Goal: Contribute content: Contribute content

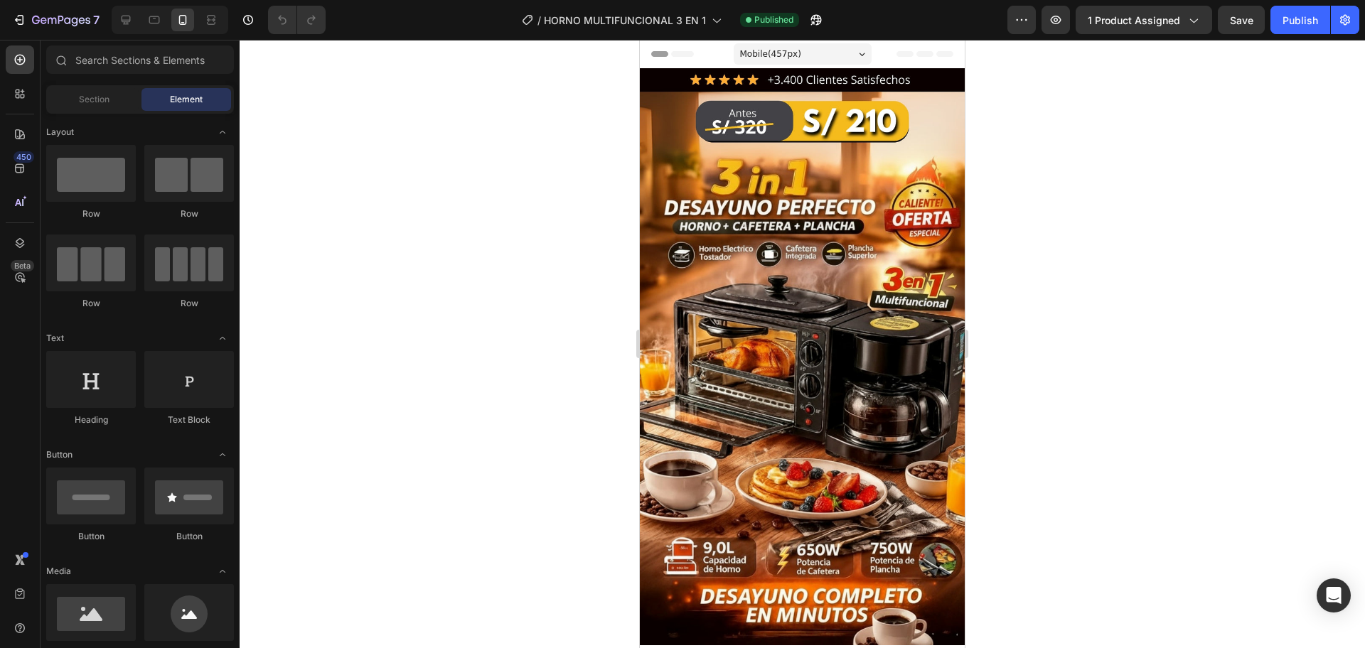
click at [1050, 215] on div at bounding box center [802, 344] width 1125 height 608
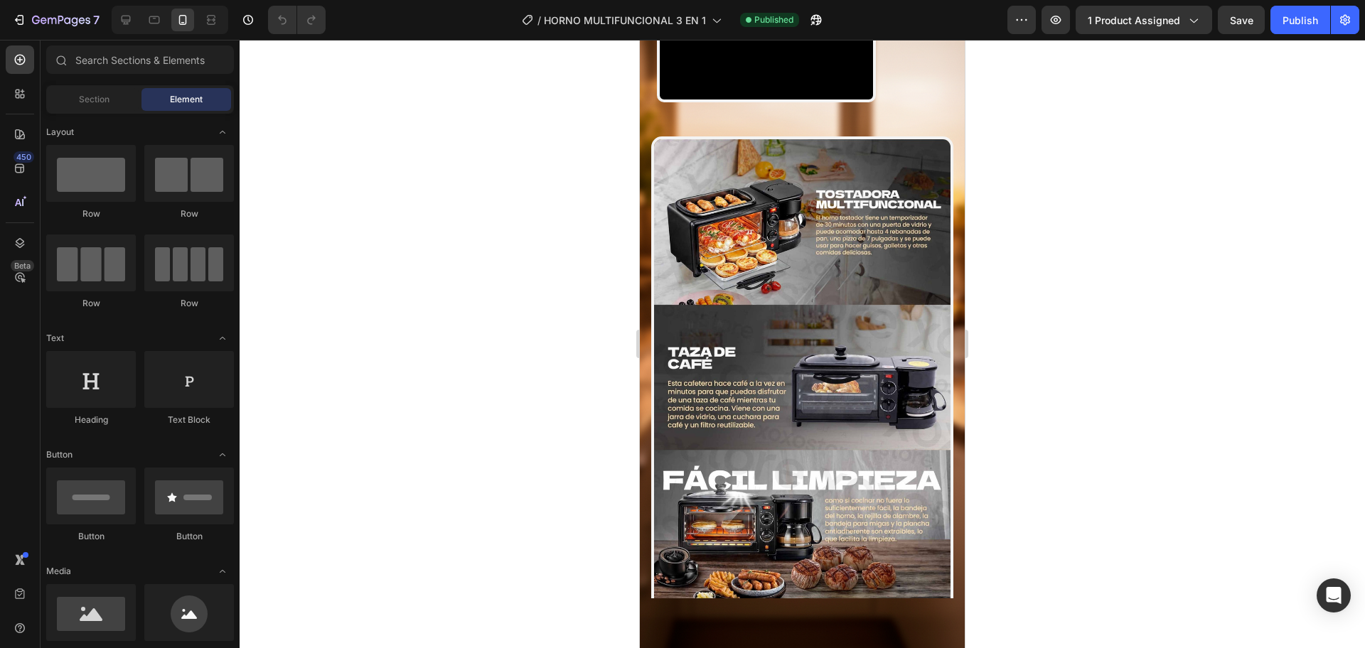
scroll to position [1066, 0]
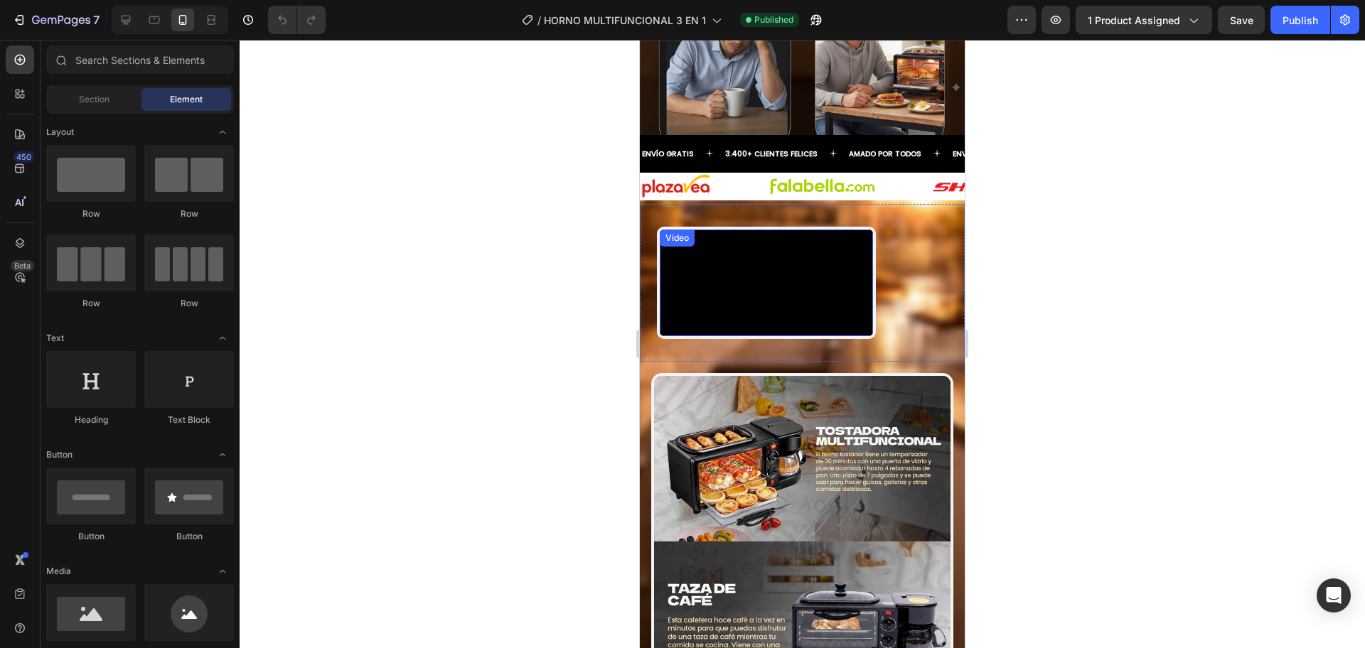
click at [815, 264] on video at bounding box center [766, 283] width 213 height 107
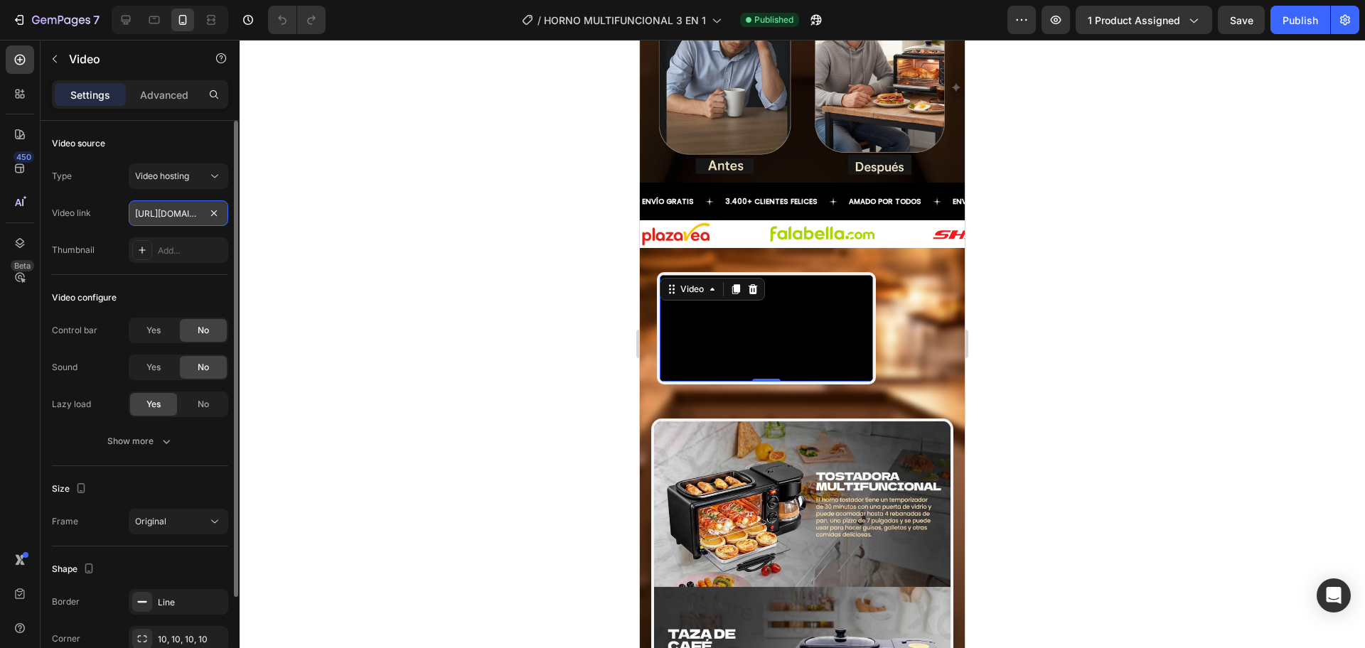
click at [222, 215] on input "[URL][DOMAIN_NAME]" at bounding box center [179, 213] width 100 height 26
paste input "[URL][DOMAIN_NAME]"
type input "[URL][DOMAIN_NAME]"
click at [441, 272] on div at bounding box center [802, 344] width 1125 height 608
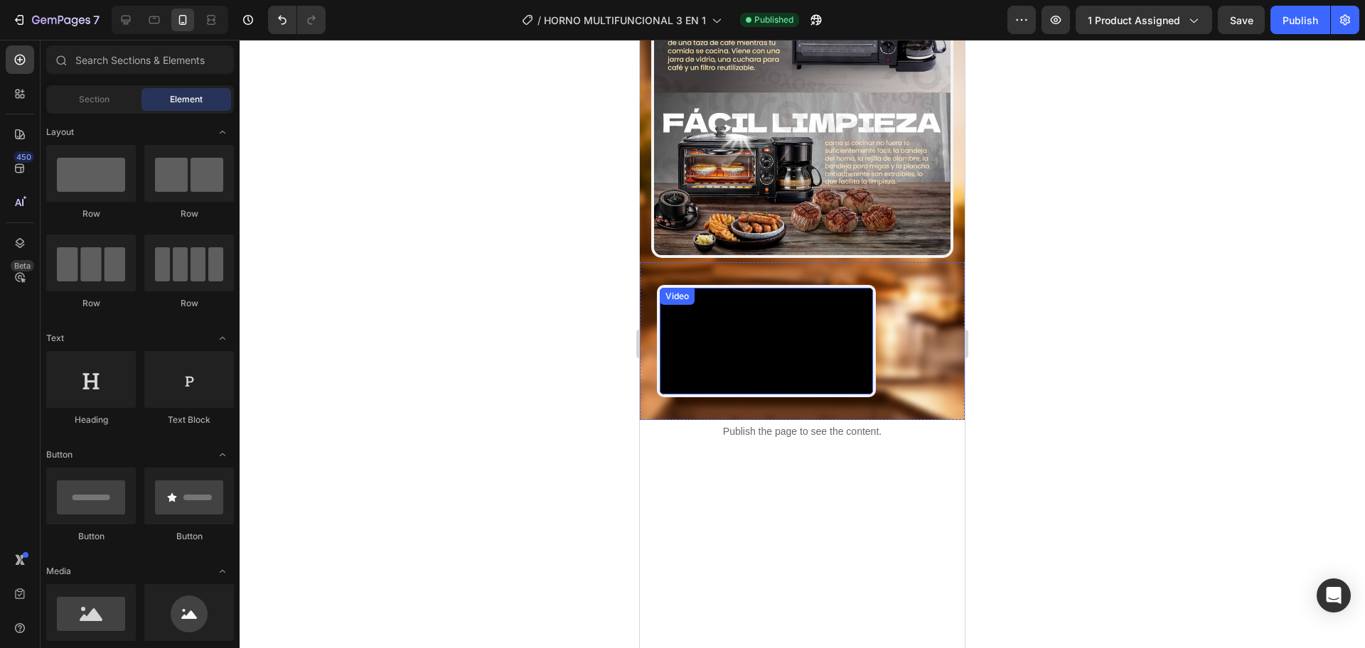
scroll to position [1896, 0]
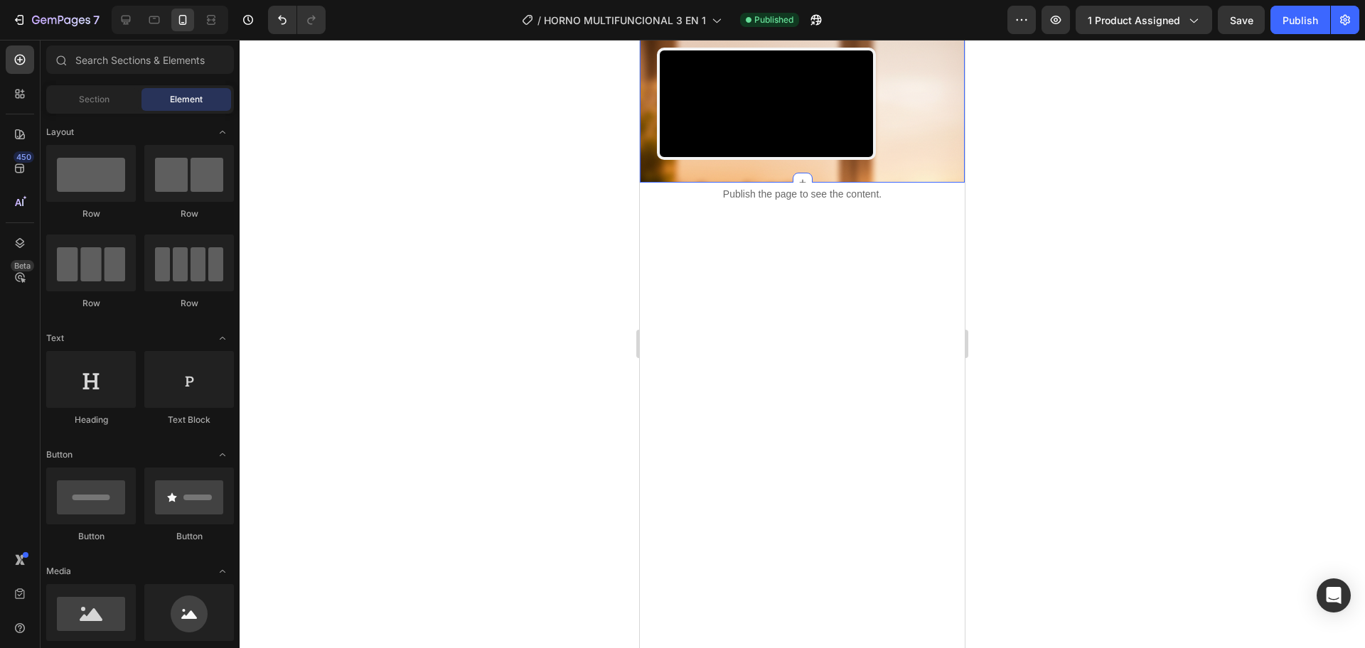
click at [765, 157] on video at bounding box center [766, 103] width 213 height 107
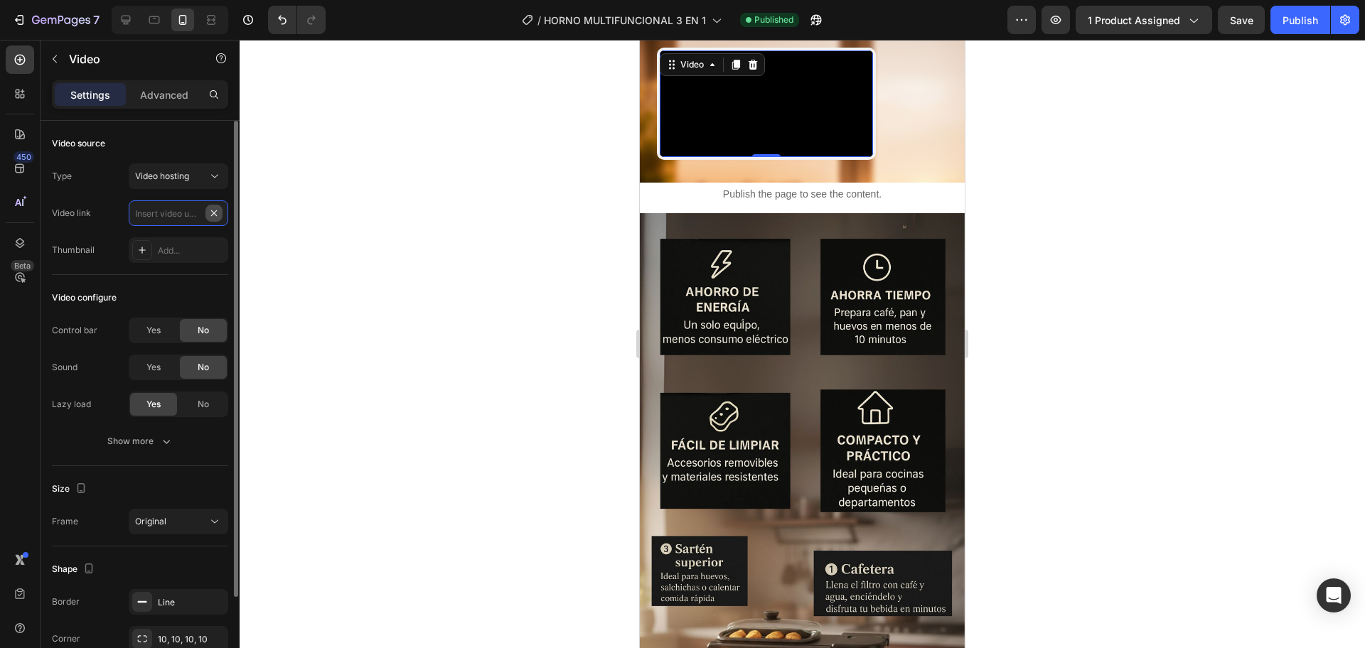
scroll to position [0, 0]
paste input "[URL][DOMAIN_NAME]"
type input "[URL][DOMAIN_NAME]"
click at [1301, 33] on button "Publish" at bounding box center [1300, 20] width 60 height 28
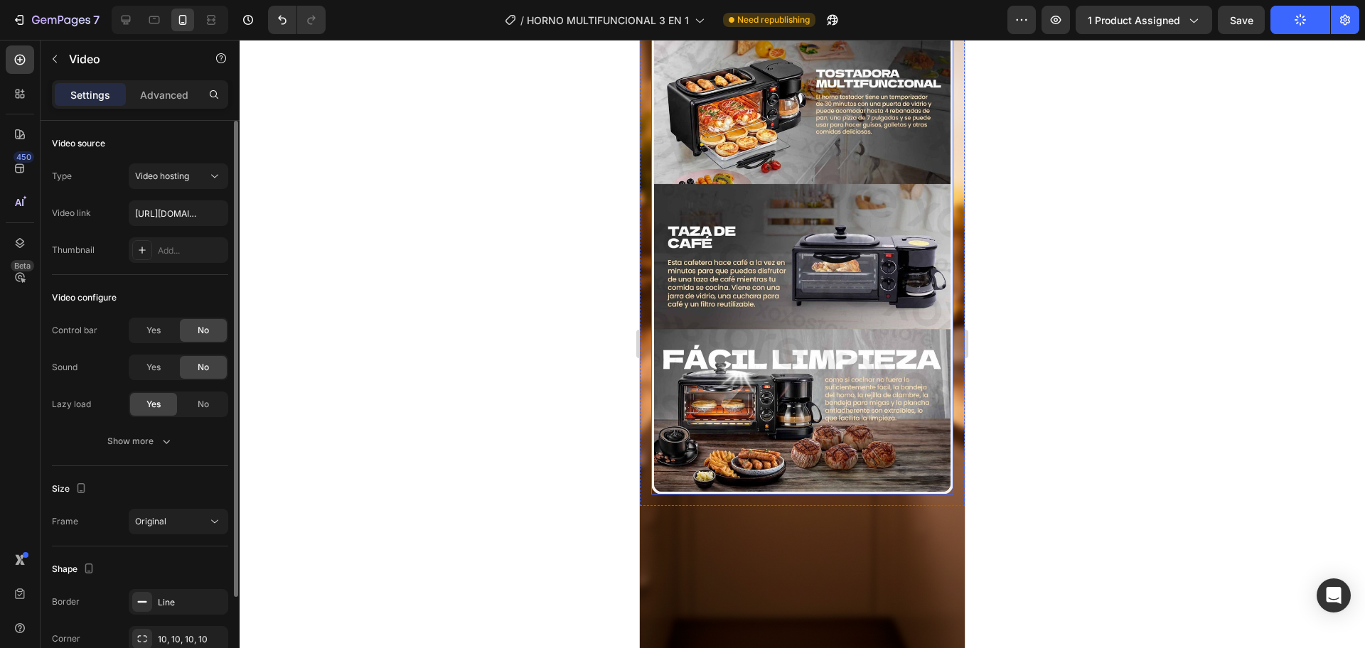
scroll to position [1303, 0]
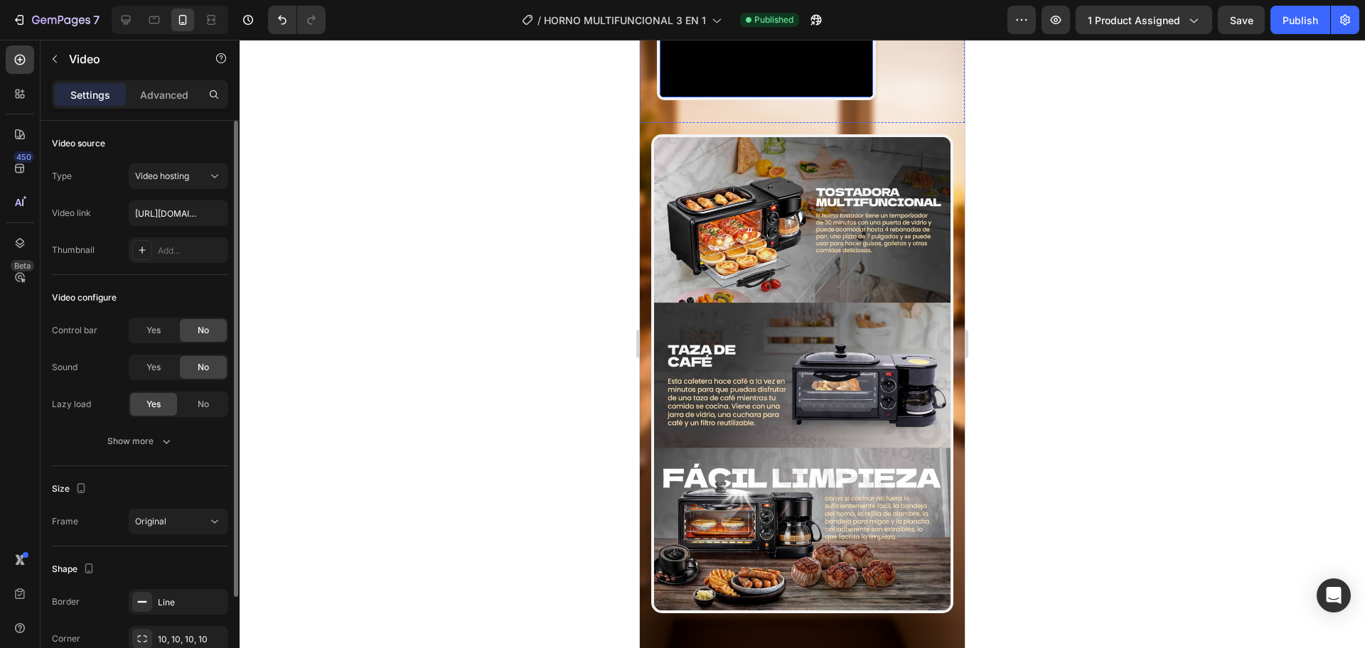
click at [815, 97] on video at bounding box center [766, 44] width 213 height 107
click at [163, 361] on div "Yes" at bounding box center [153, 367] width 47 height 23
click at [166, 319] on div "Yes" at bounding box center [153, 330] width 47 height 23
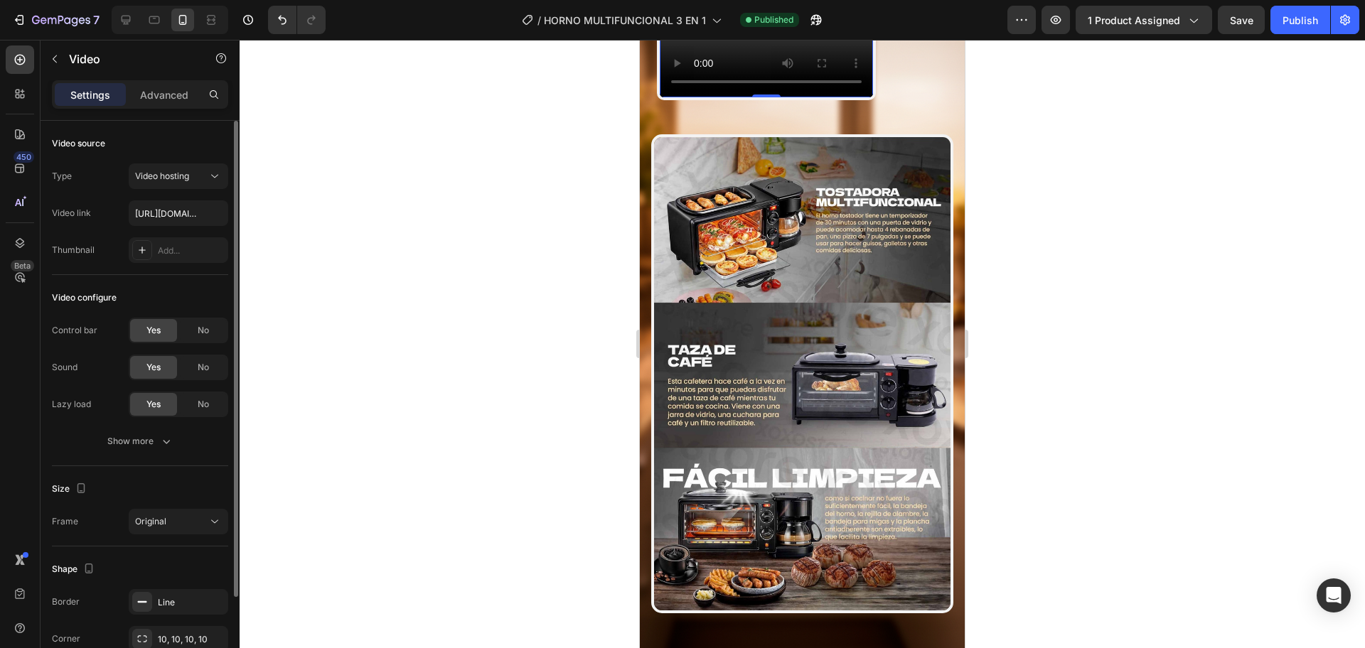
click at [161, 335] on span "Yes" at bounding box center [153, 330] width 14 height 13
click at [1296, 31] on button "Publish" at bounding box center [1300, 20] width 60 height 28
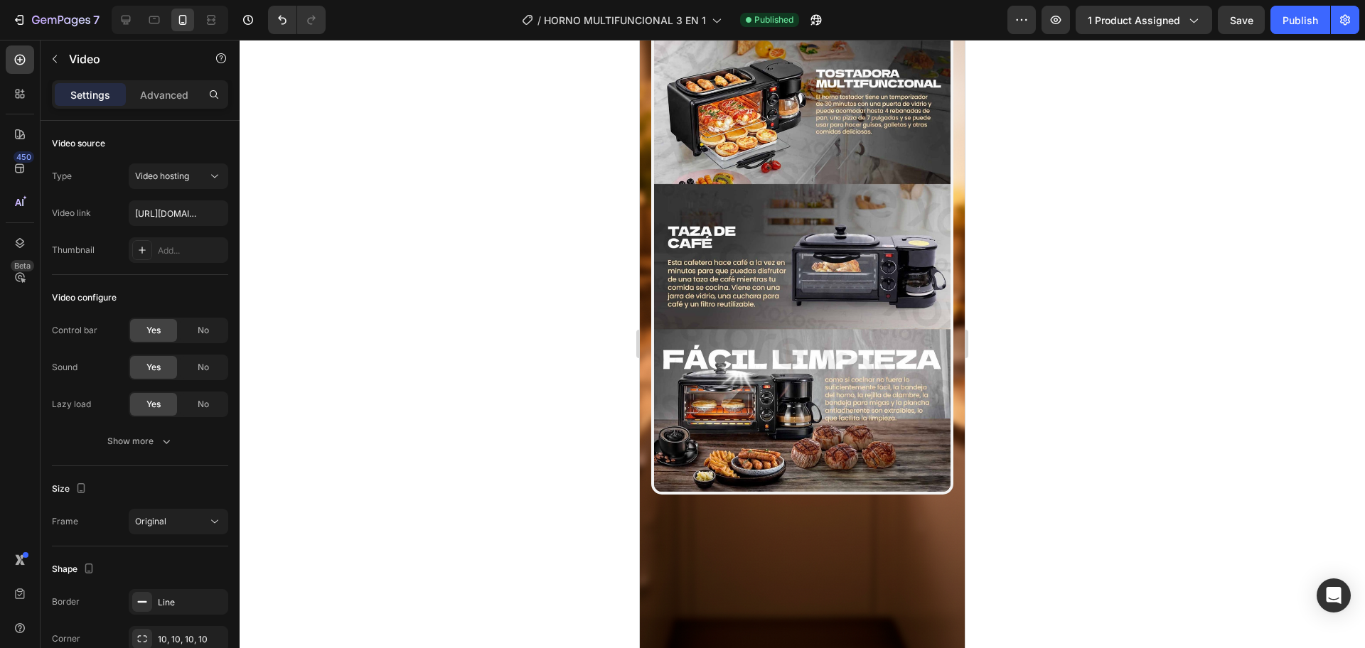
scroll to position [1185, 0]
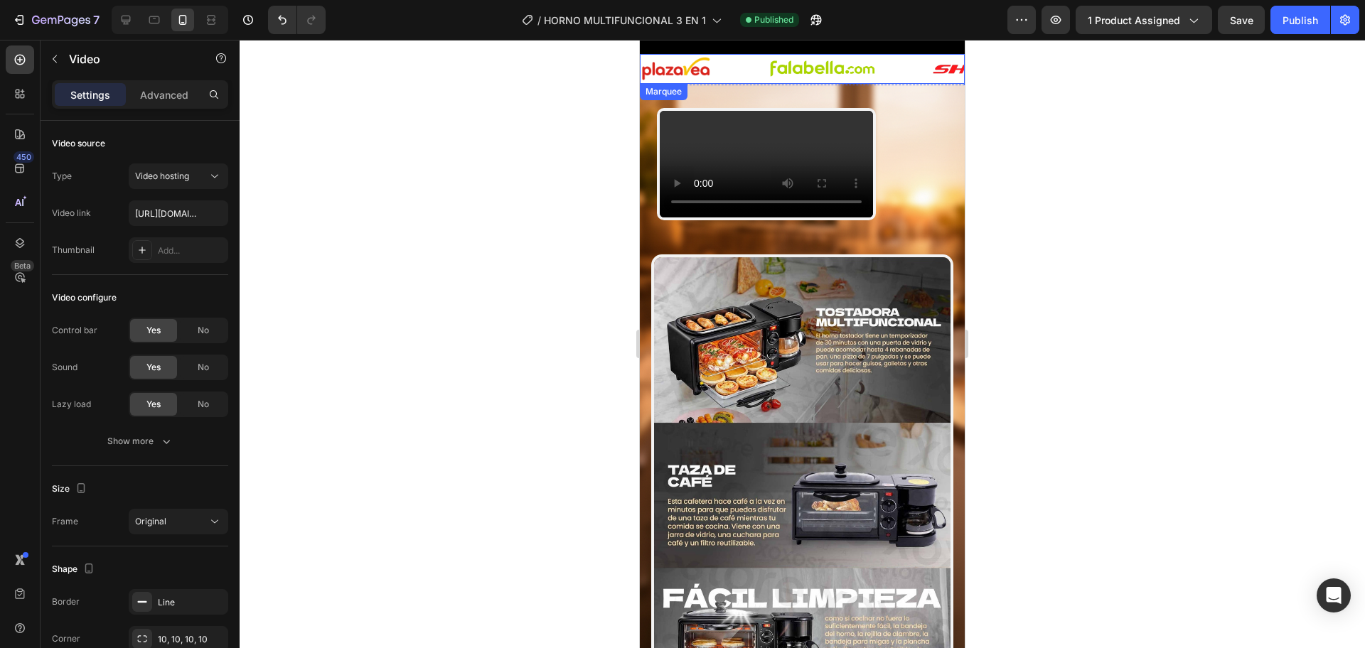
click at [743, 74] on div "Image" at bounding box center [704, 69] width 128 height 26
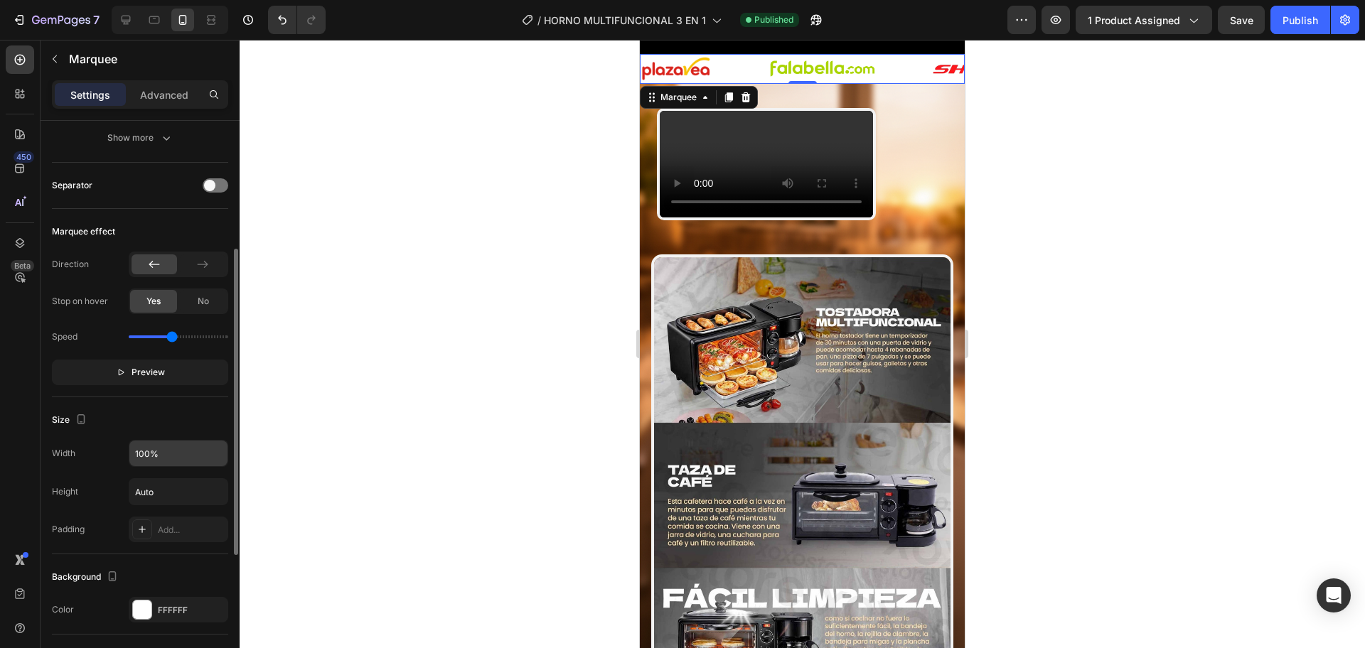
scroll to position [356, 0]
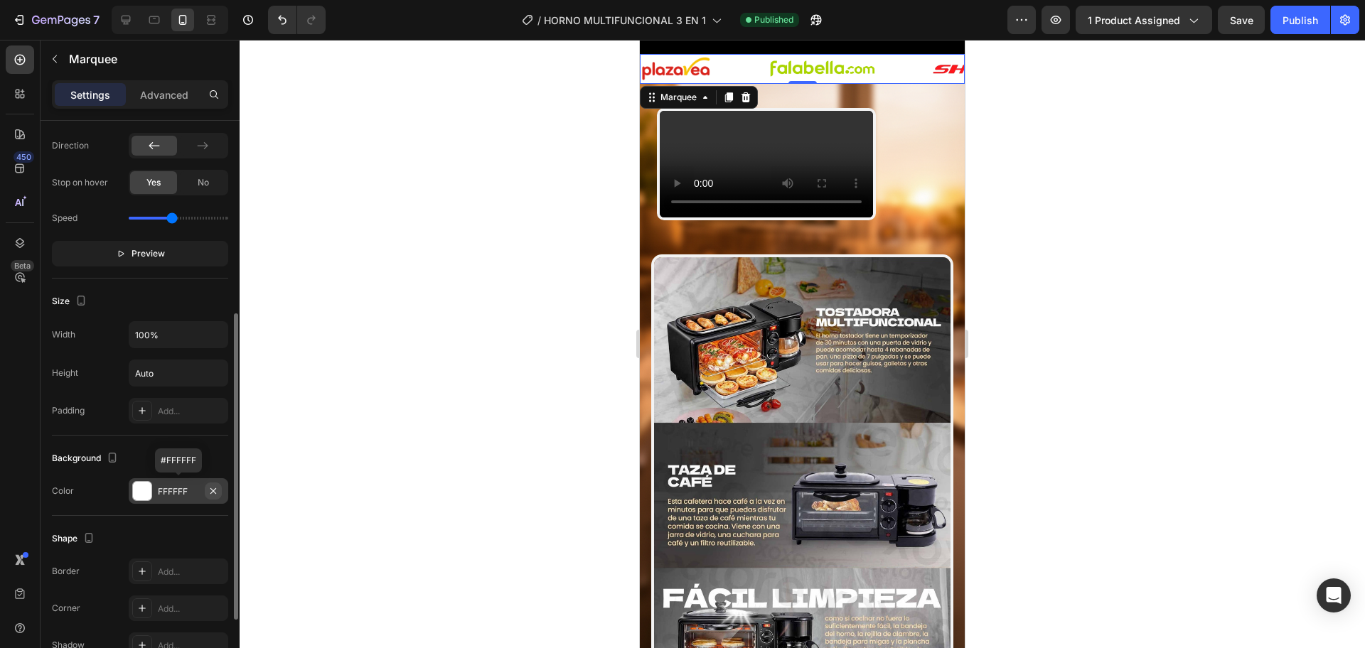
click at [215, 487] on icon "button" at bounding box center [213, 490] width 11 height 11
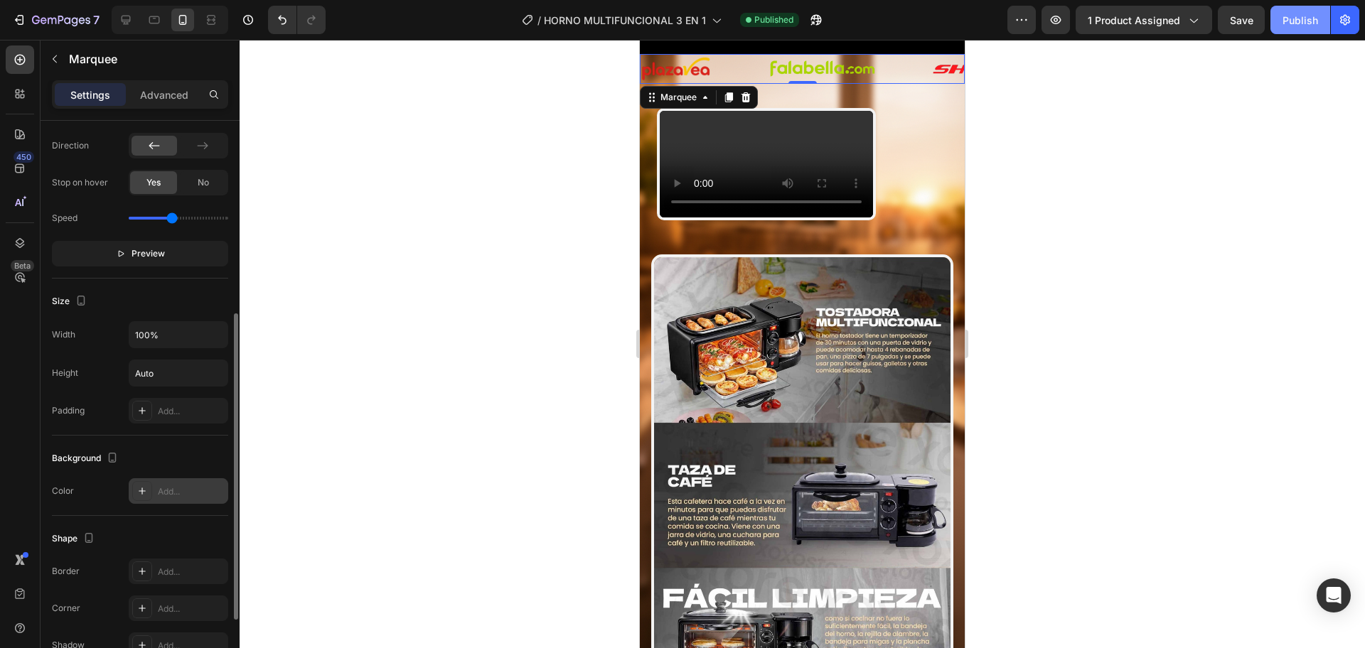
click at [1296, 25] on div "Publish" at bounding box center [1300, 20] width 36 height 15
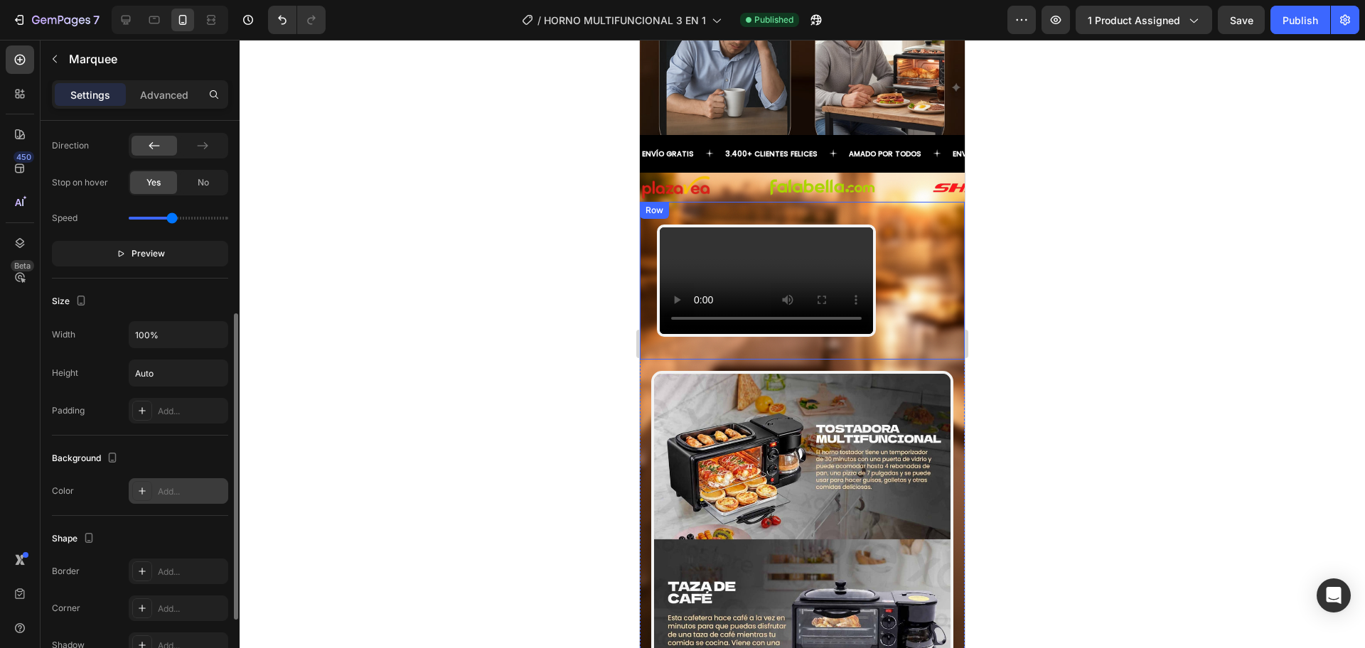
scroll to position [829, 0]
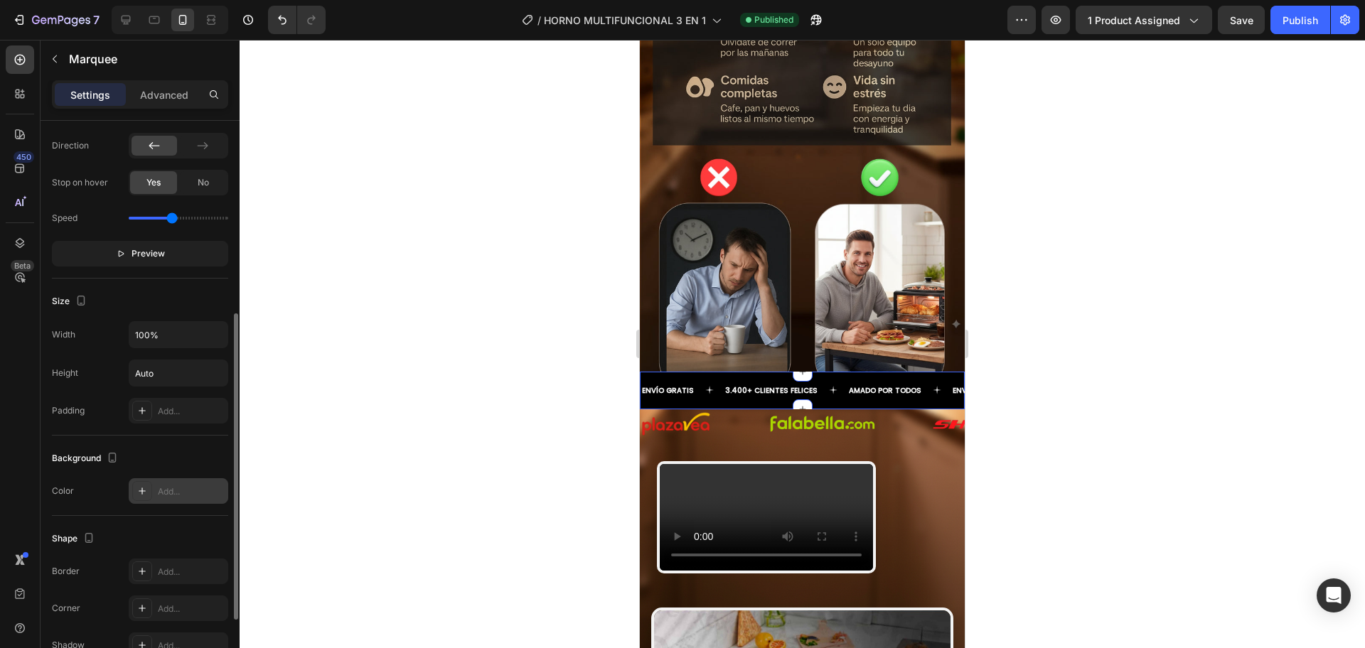
click at [847, 393] on div "AMADO POR TODOS" at bounding box center [884, 390] width 75 height 11
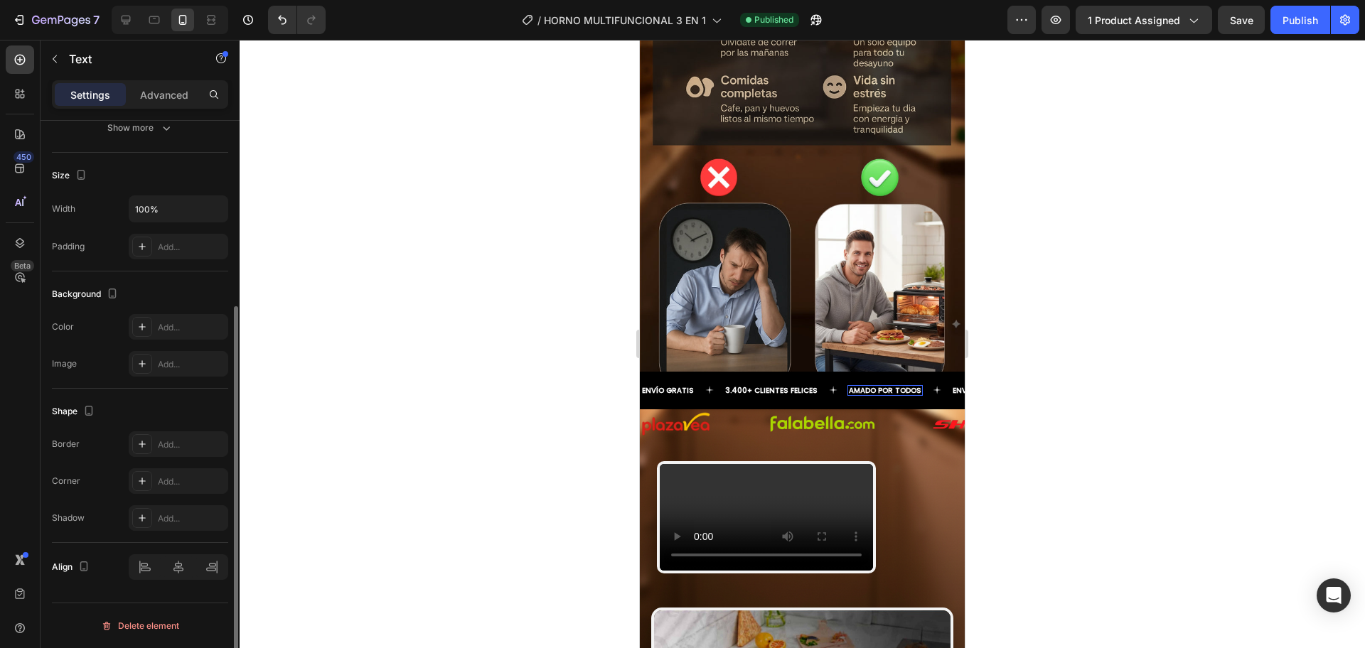
scroll to position [0, 0]
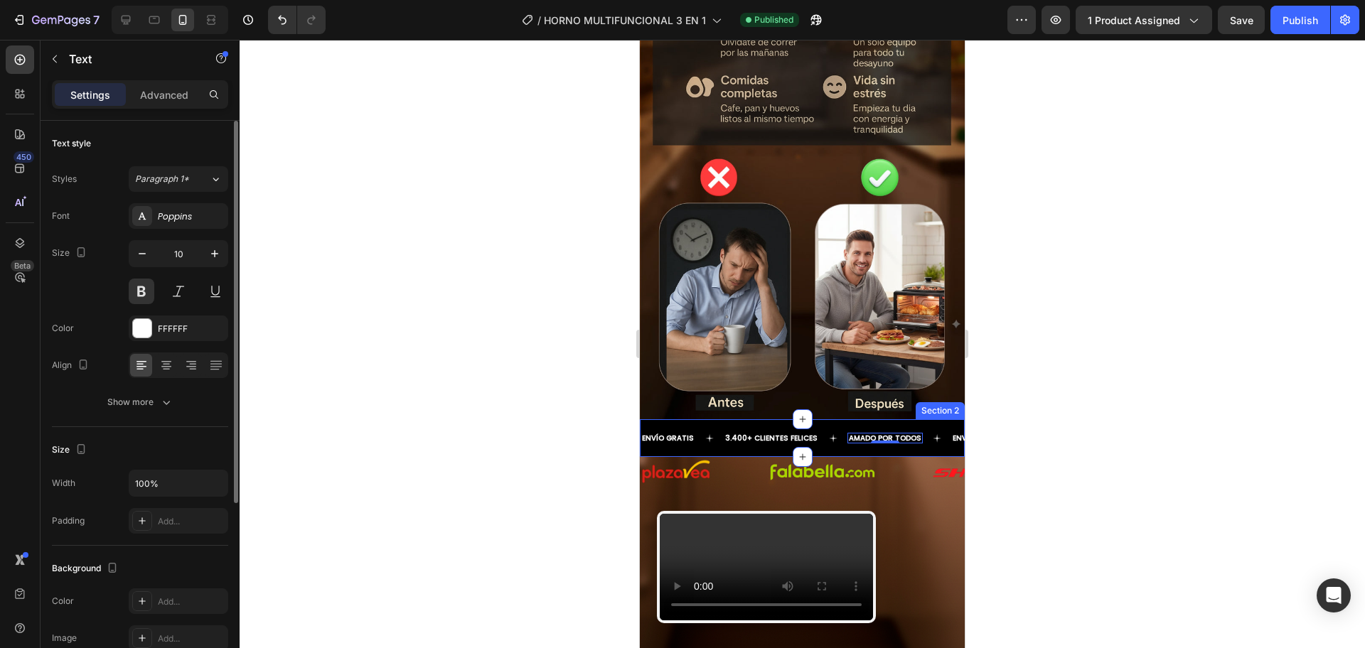
click at [823, 419] on div "ENVÍO GRATIS Text 3.400+ CLIENTES FELICES Text AMADO POR TODOS Text 0 ENVÍO GRA…" at bounding box center [802, 438] width 325 height 38
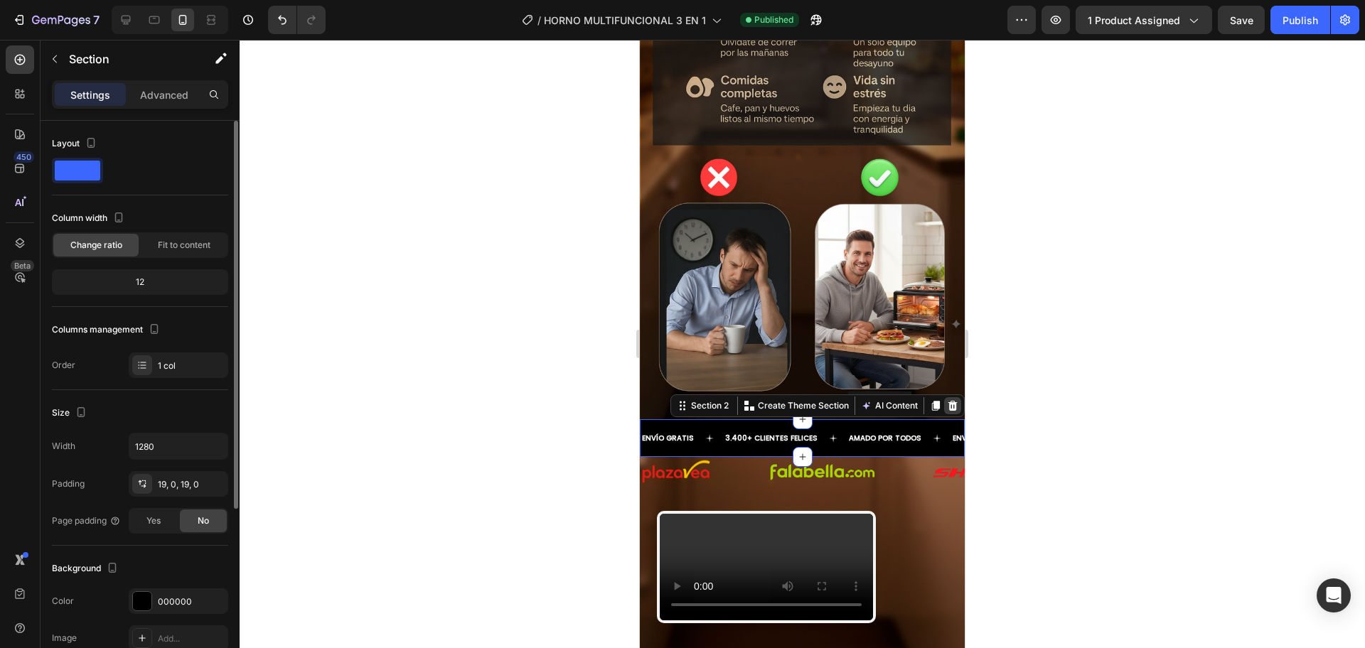
click at [947, 400] on icon at bounding box center [952, 405] width 11 height 11
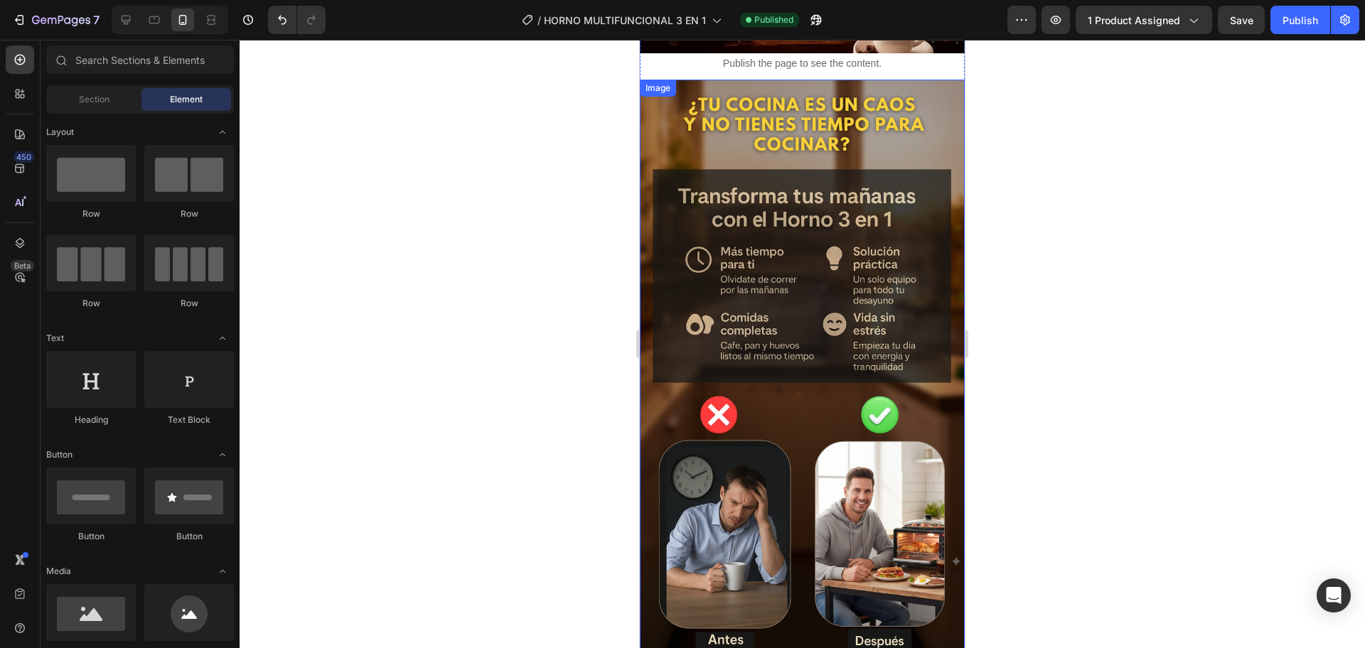
scroll to position [474, 0]
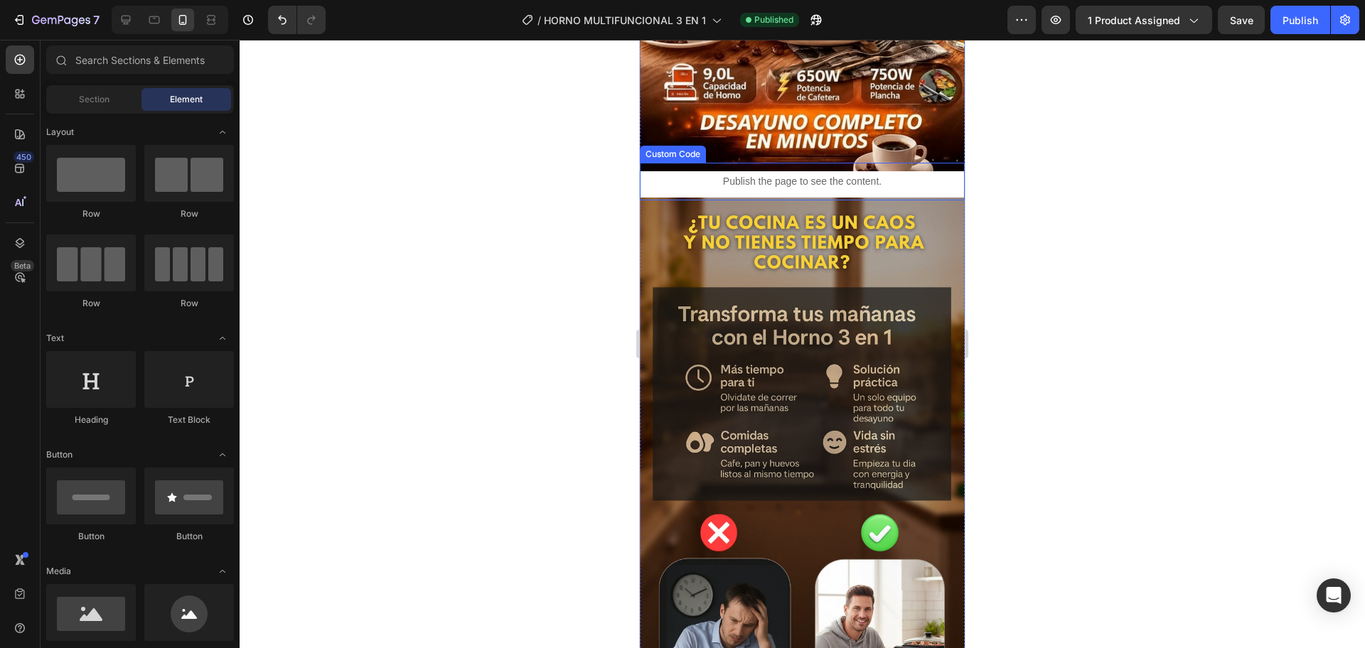
click at [922, 174] on p "Publish the page to see the content." at bounding box center [802, 181] width 325 height 15
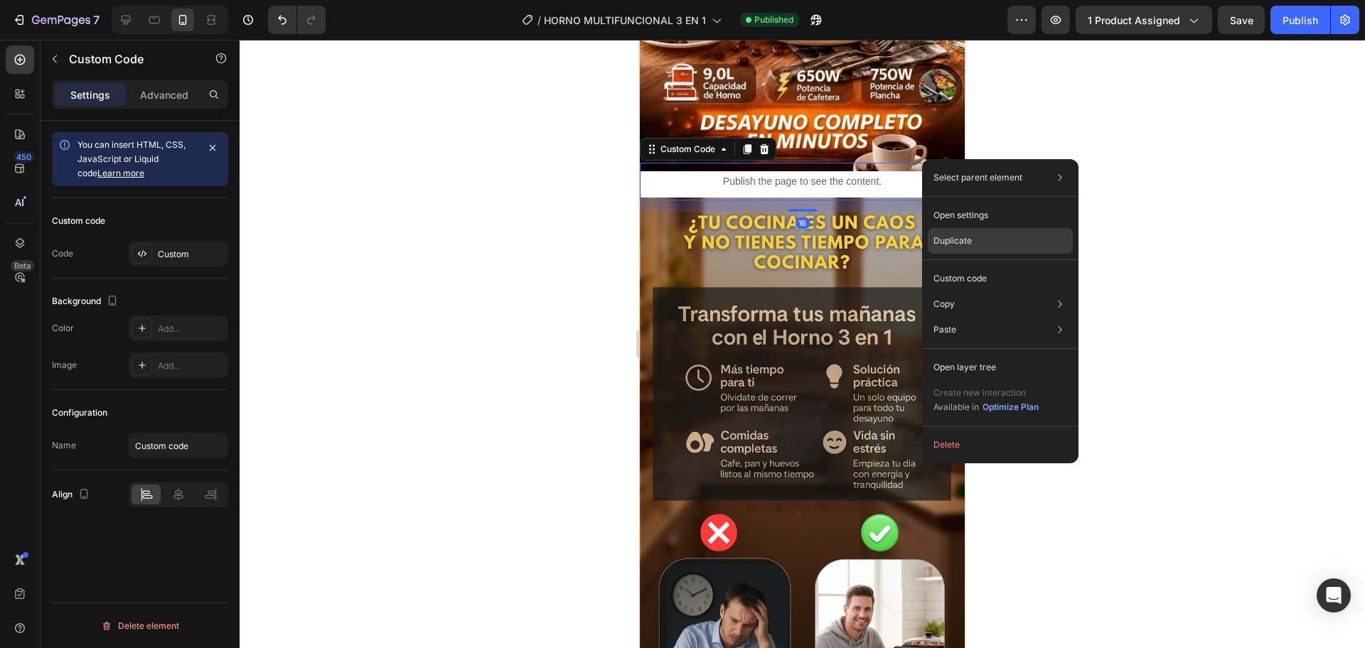
click at [964, 243] on p "Duplicate" at bounding box center [952, 241] width 38 height 13
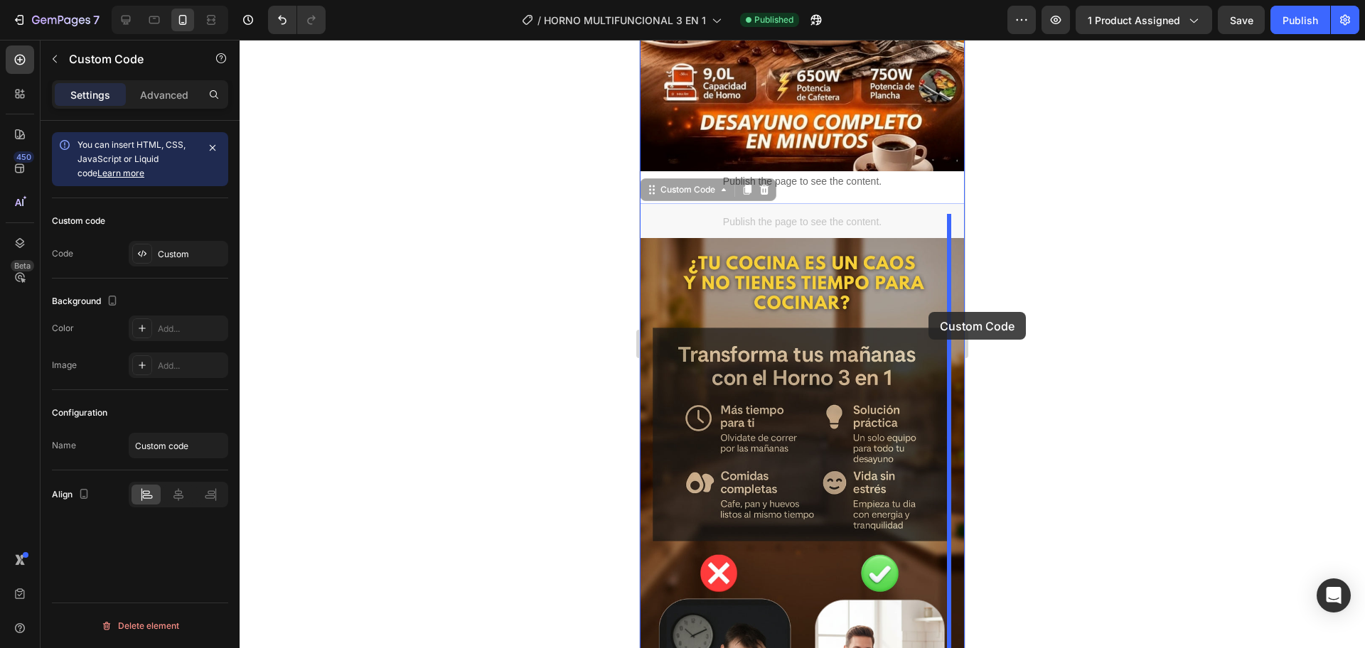
scroll to position [711, 0]
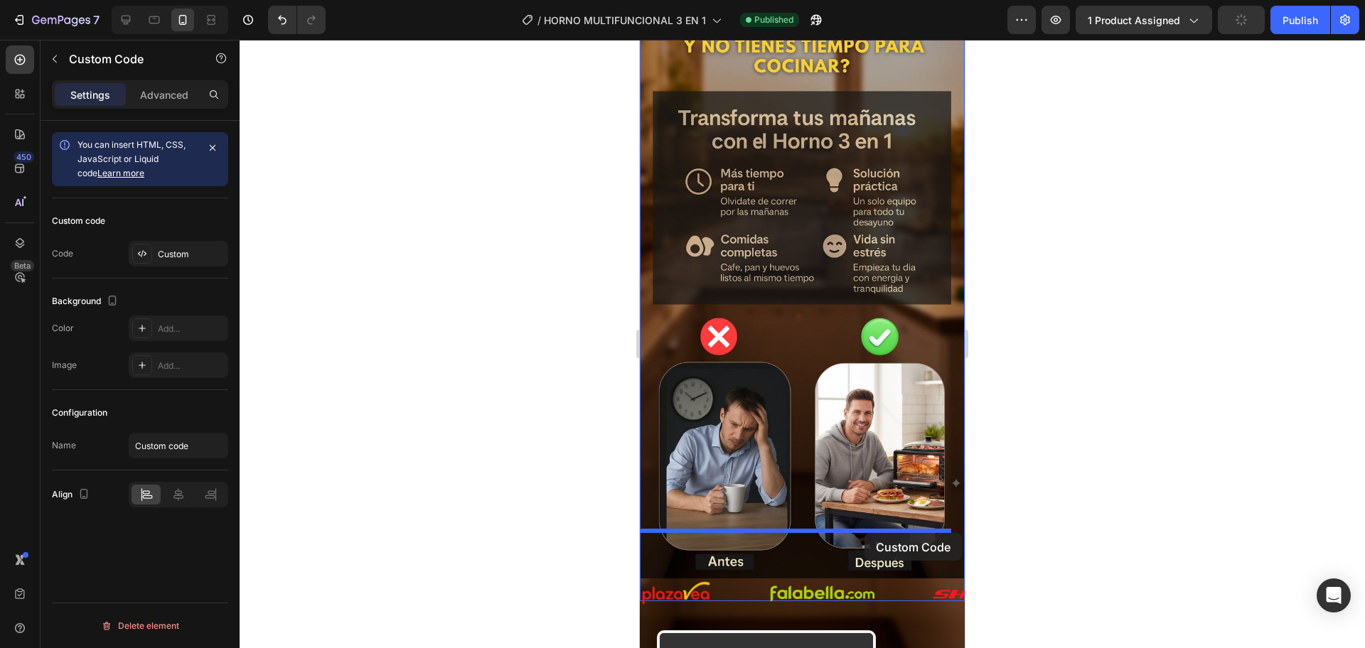
drag, startPoint x: 913, startPoint y: 200, endPoint x: 864, endPoint y: 533, distance: 336.9
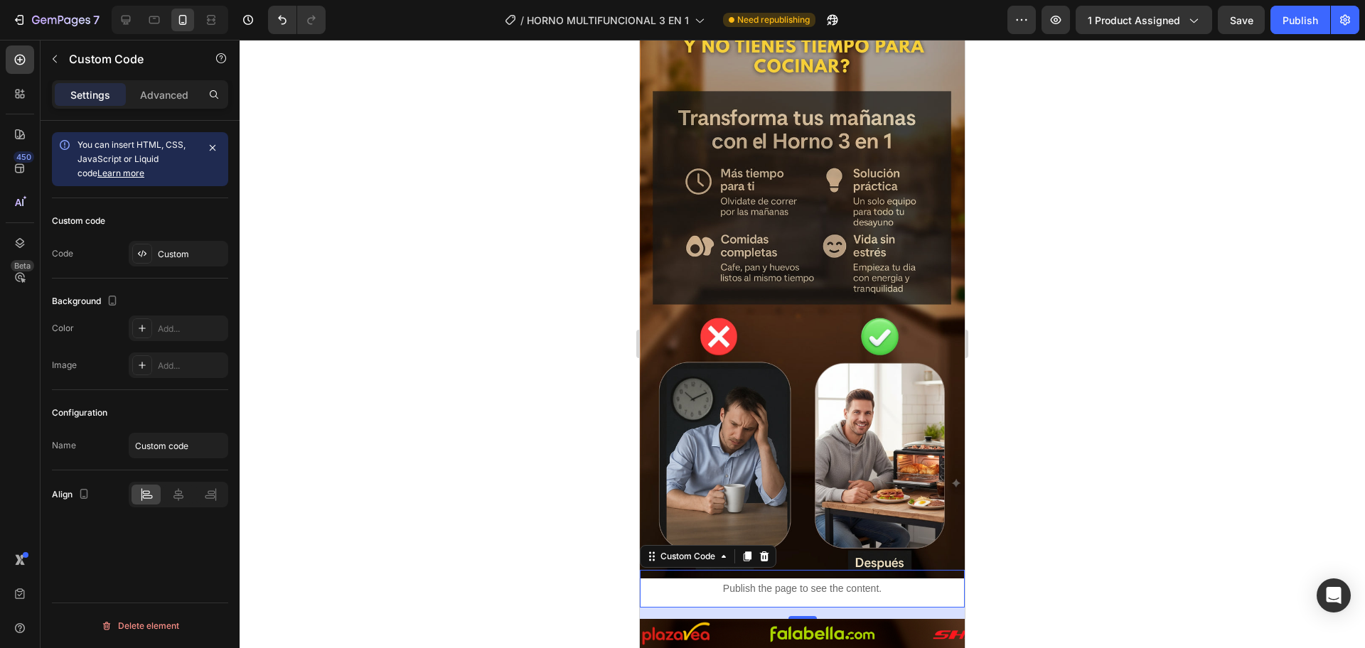
scroll to position [789, 0]
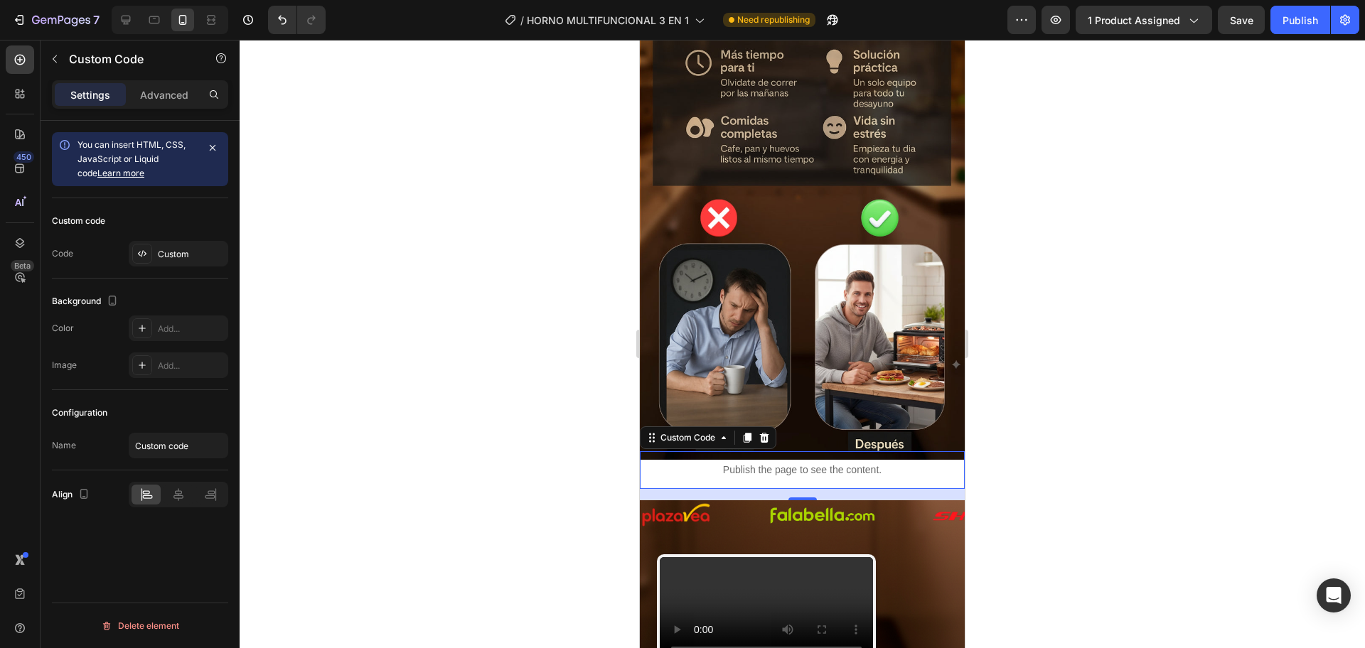
click at [1075, 355] on div at bounding box center [802, 344] width 1125 height 608
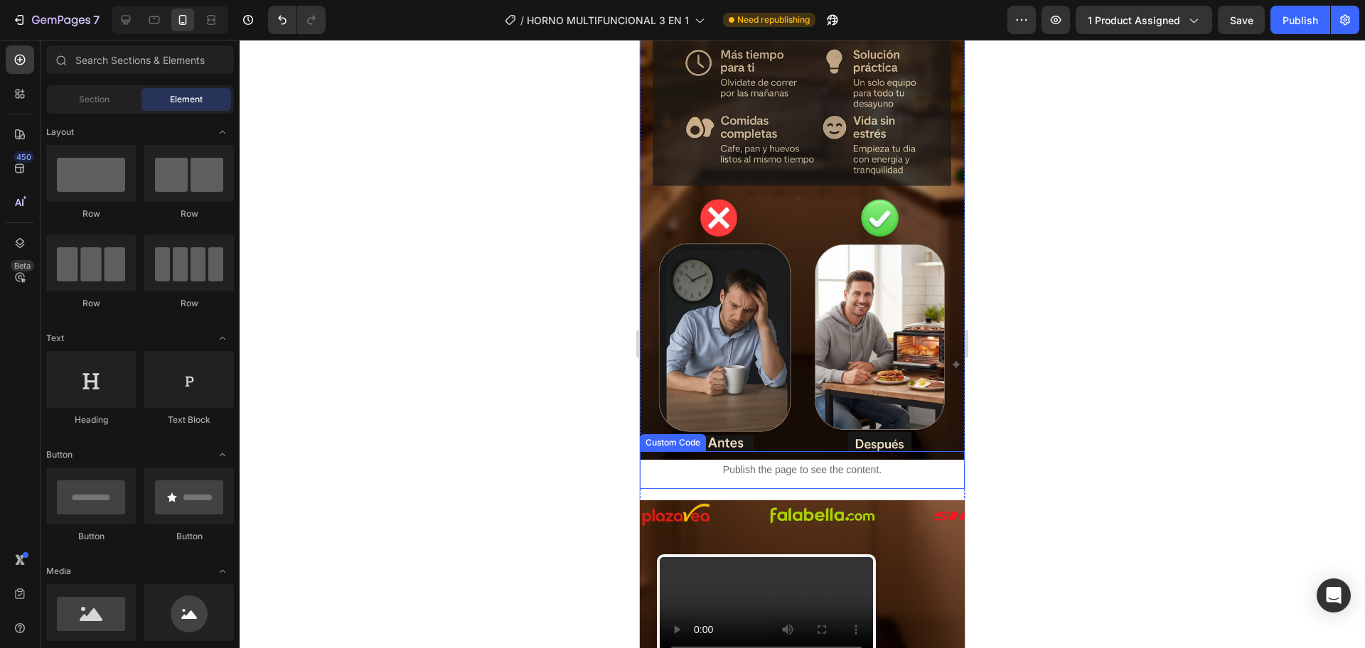
click at [893, 451] on div "Publish the page to see the content." at bounding box center [802, 470] width 325 height 38
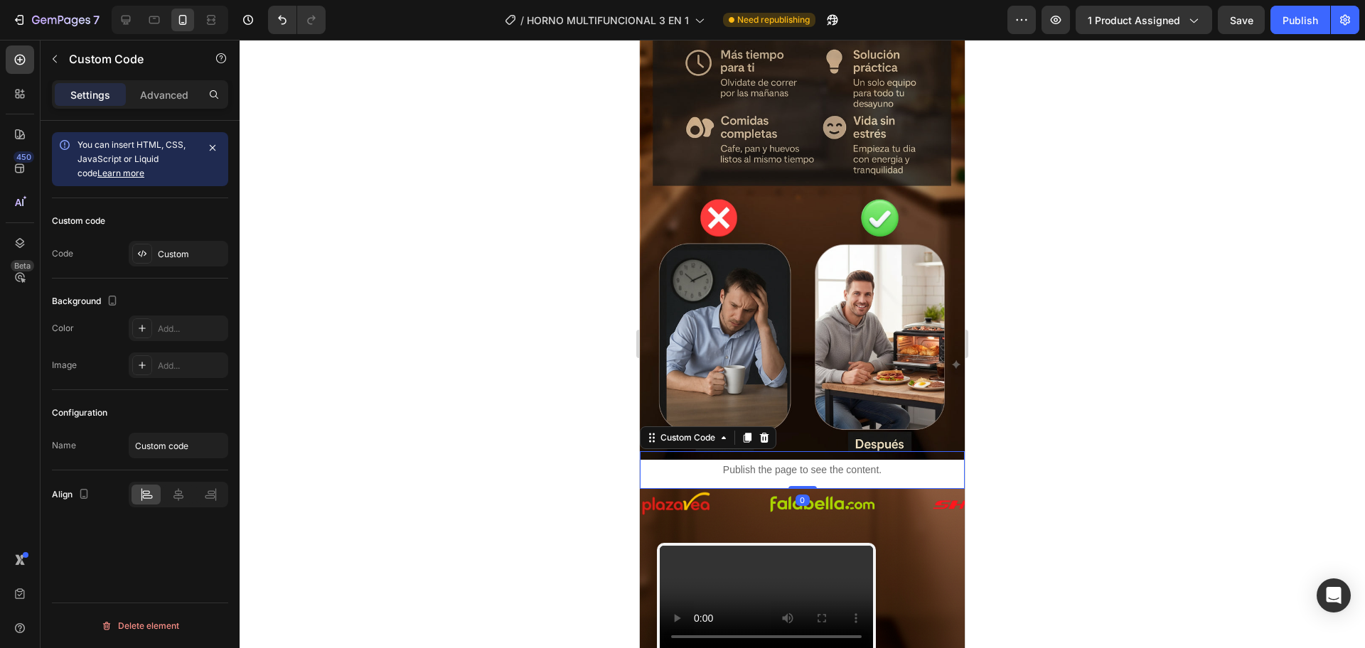
drag, startPoint x: 797, startPoint y: 449, endPoint x: 1627, endPoint y: 336, distance: 837.8
click at [807, 451] on div "Publish the page to see the content. Custom Code 0" at bounding box center [802, 470] width 325 height 38
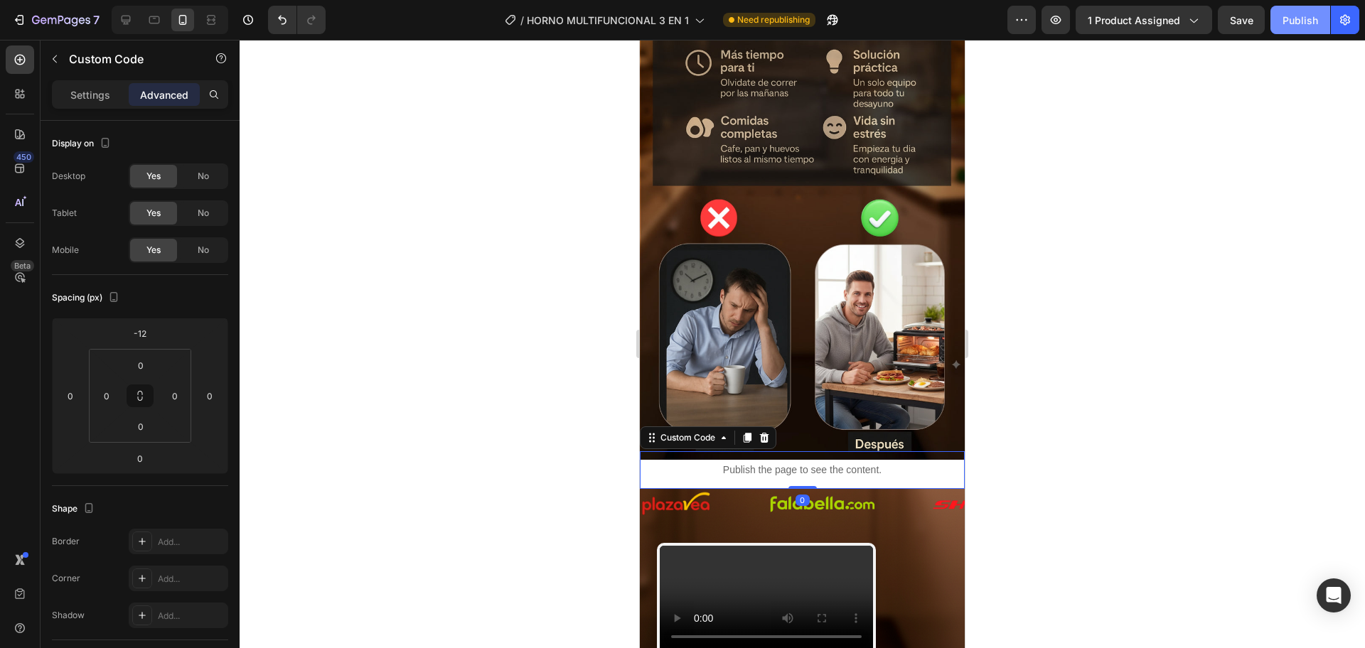
click at [1293, 21] on div "Publish" at bounding box center [1300, 20] width 36 height 15
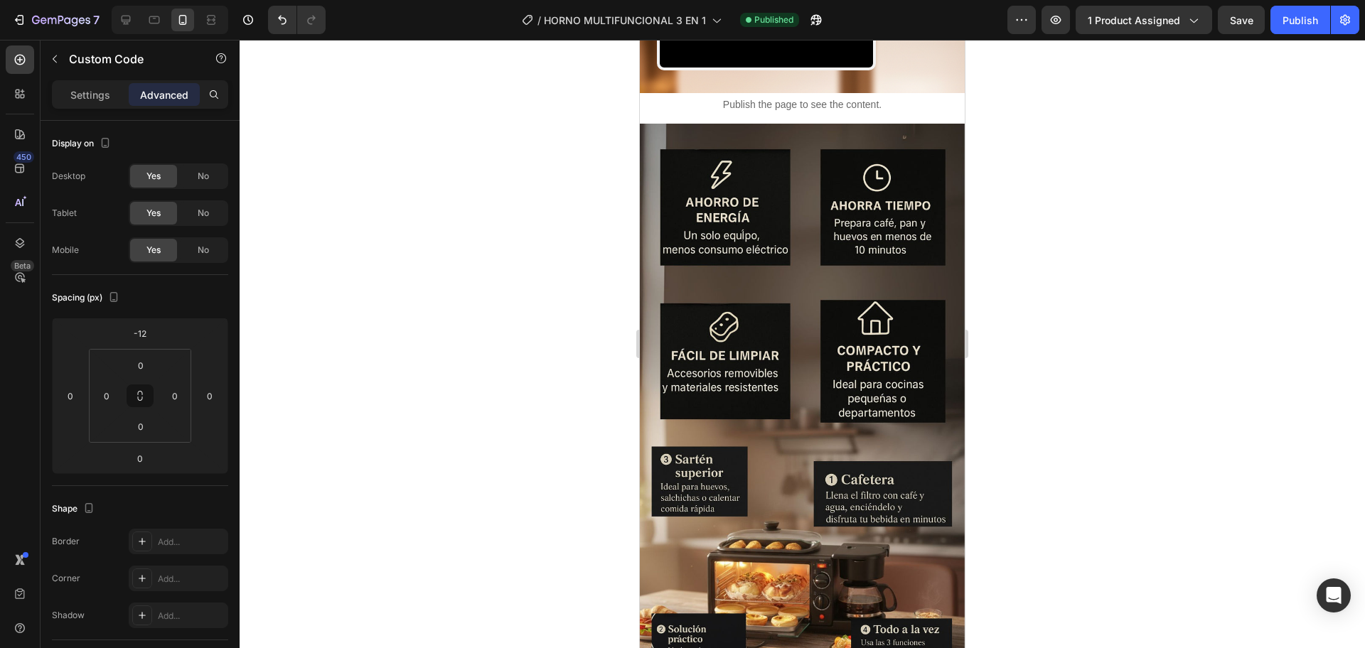
scroll to position [2328, 0]
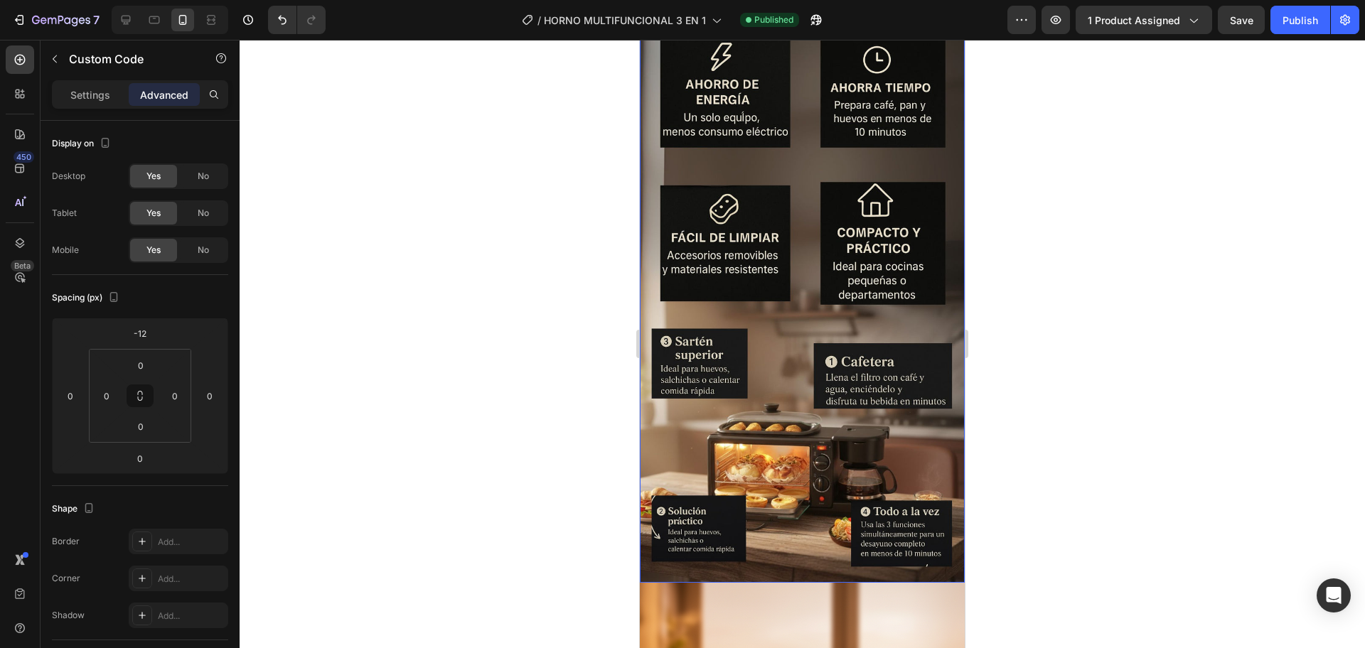
click at [645, 301] on img at bounding box center [802, 294] width 325 height 577
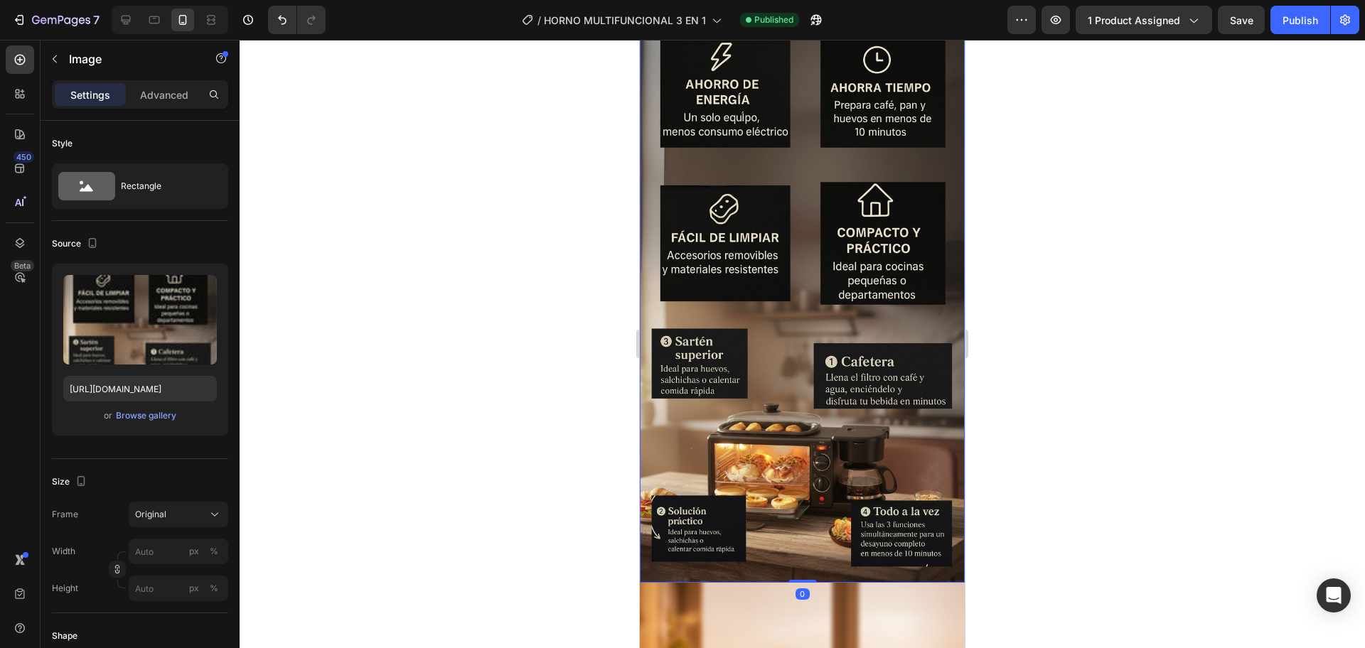
click at [586, 298] on div at bounding box center [802, 344] width 1125 height 608
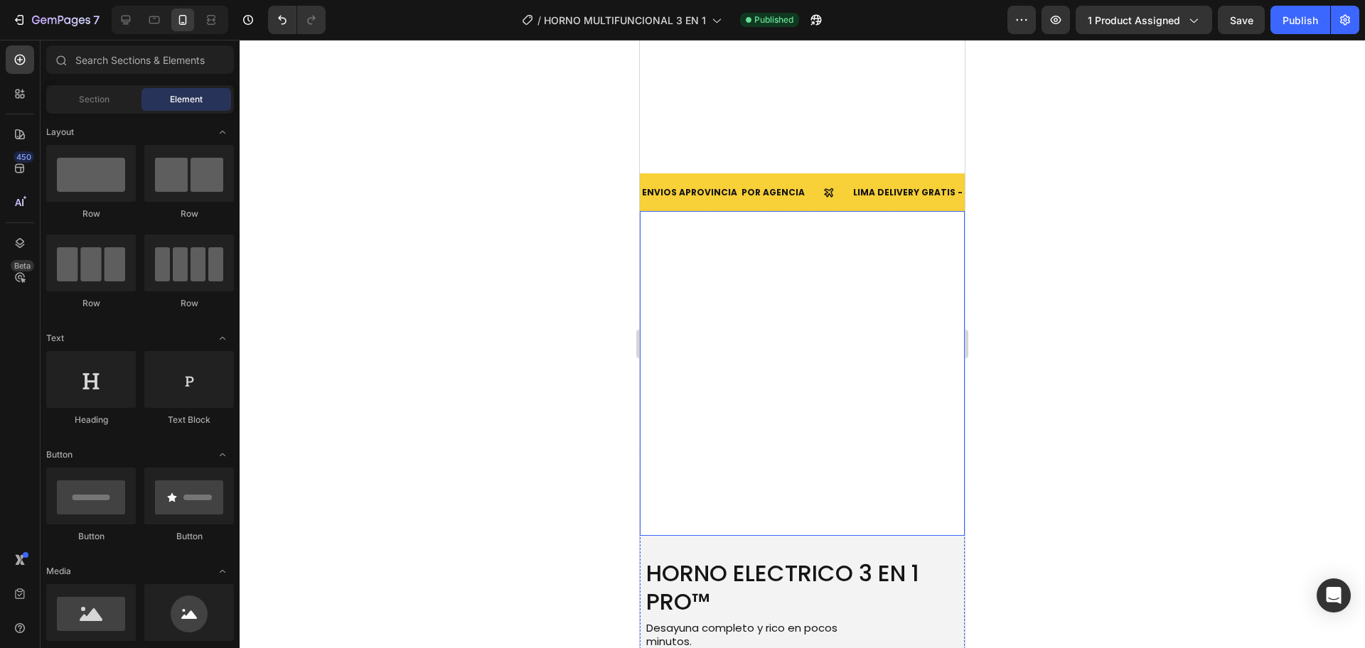
scroll to position [2802, 0]
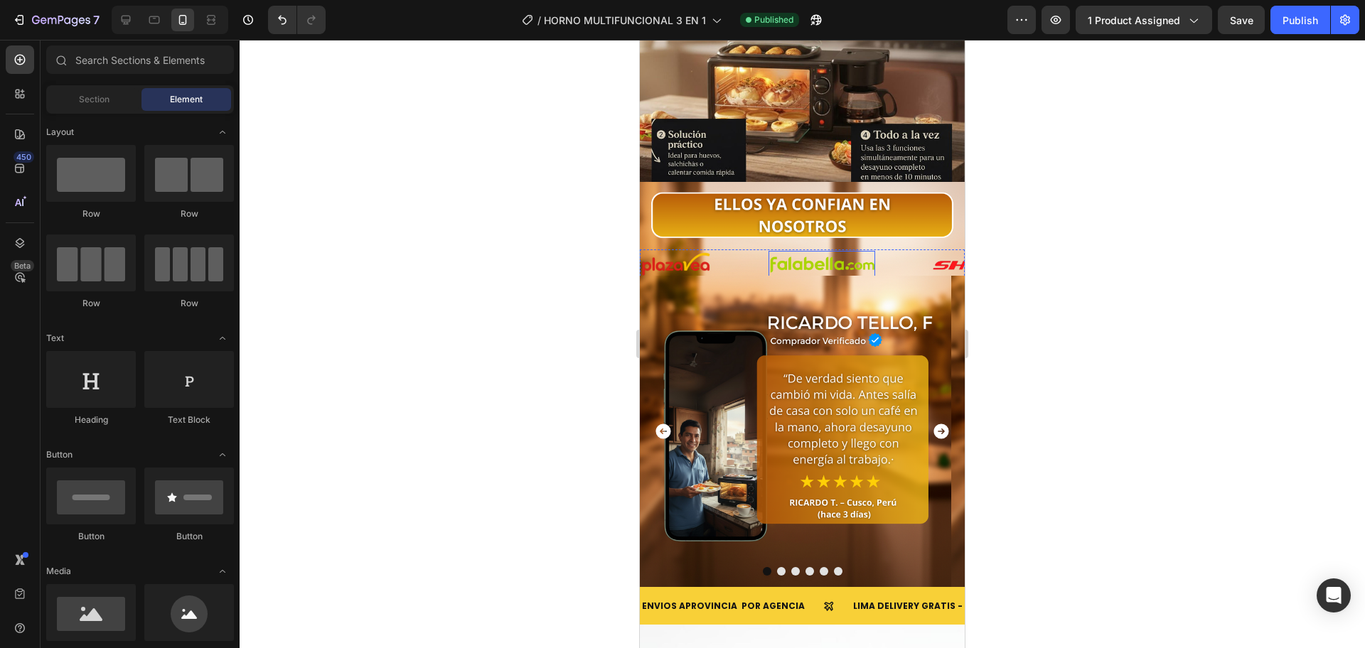
click at [851, 251] on img at bounding box center [821, 265] width 107 height 28
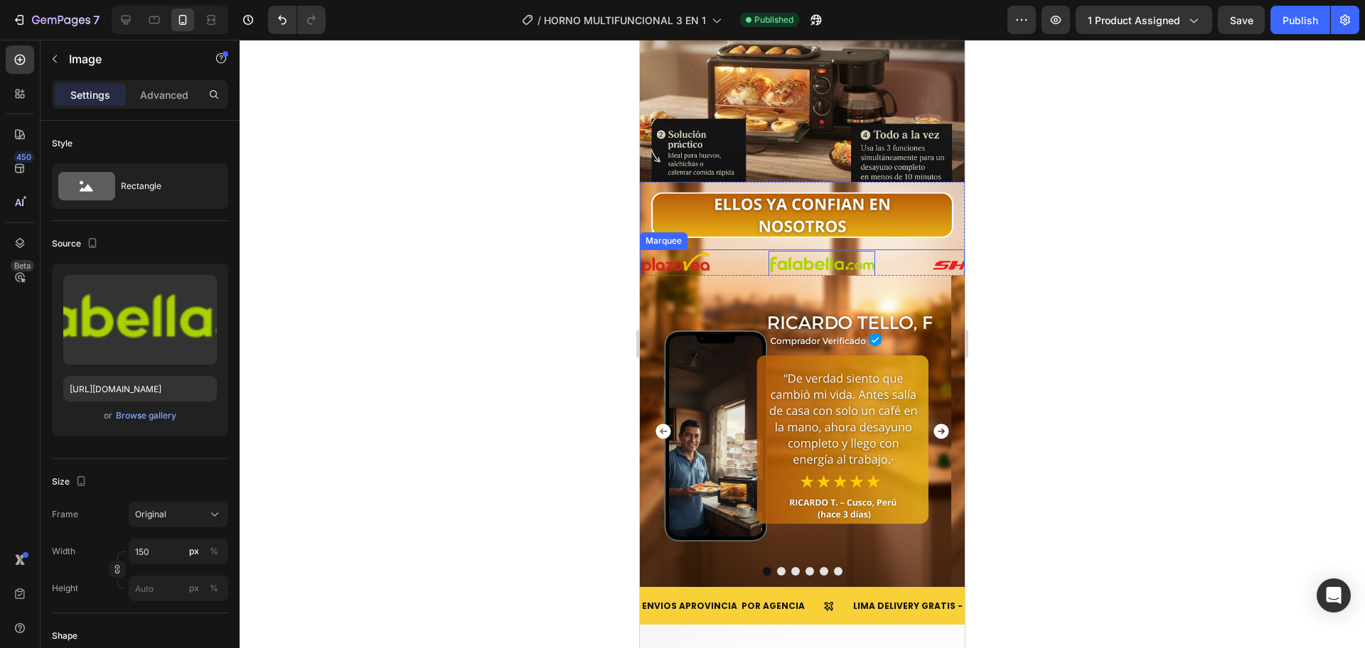
click at [899, 246] on div "Image Image Image 0 Image Image Image Image Image Image Image Image Image 0 Ima…" at bounding box center [802, 234] width 325 height 90
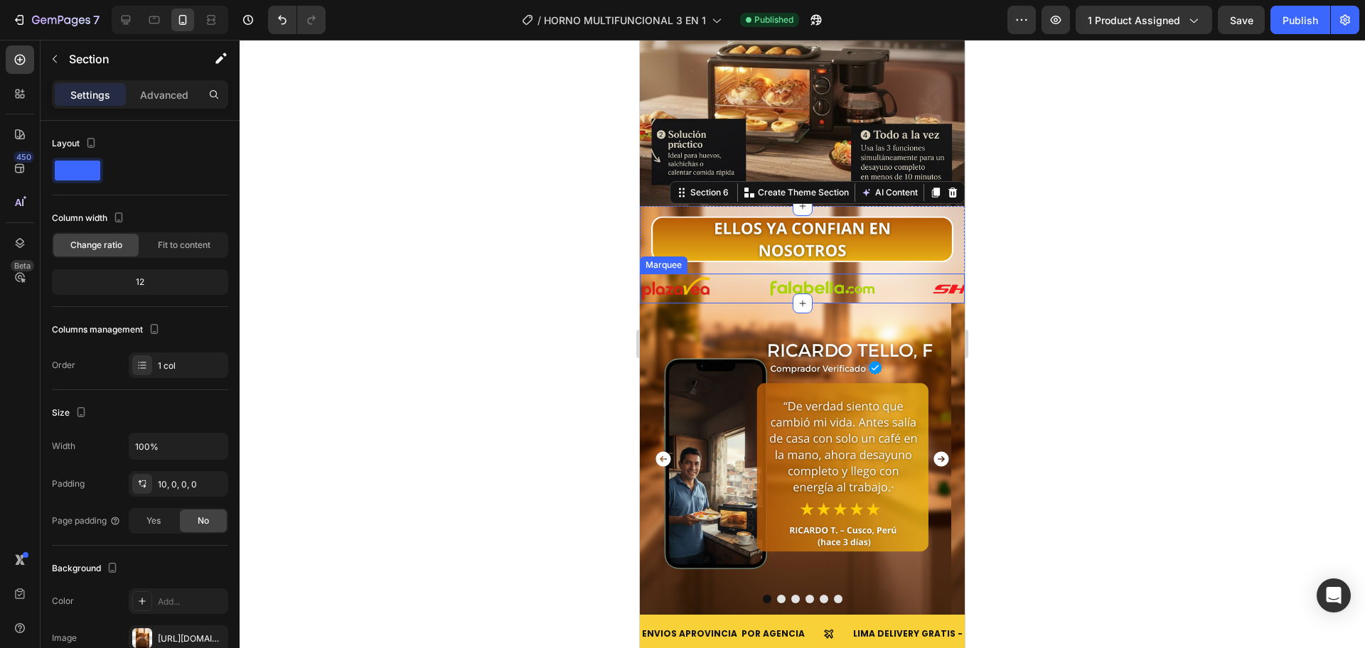
click at [896, 275] on div "Image" at bounding box center [849, 289] width 163 height 28
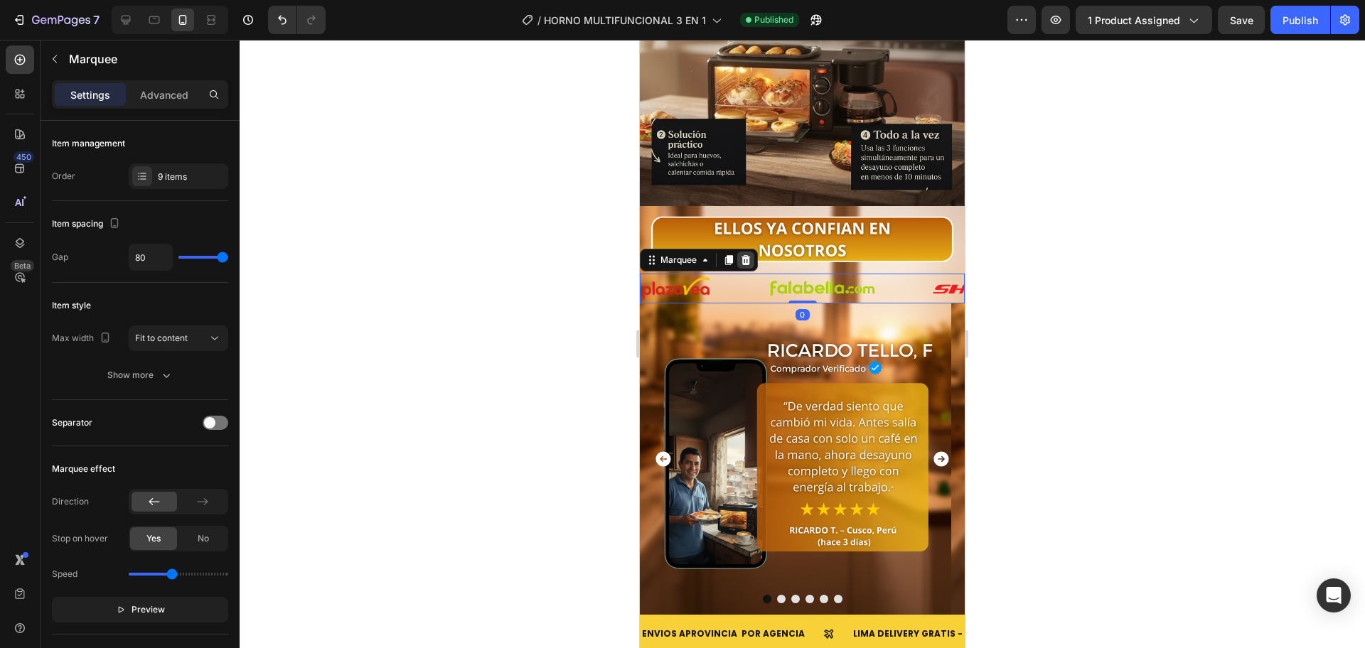
click at [747, 255] on icon at bounding box center [745, 260] width 9 height 10
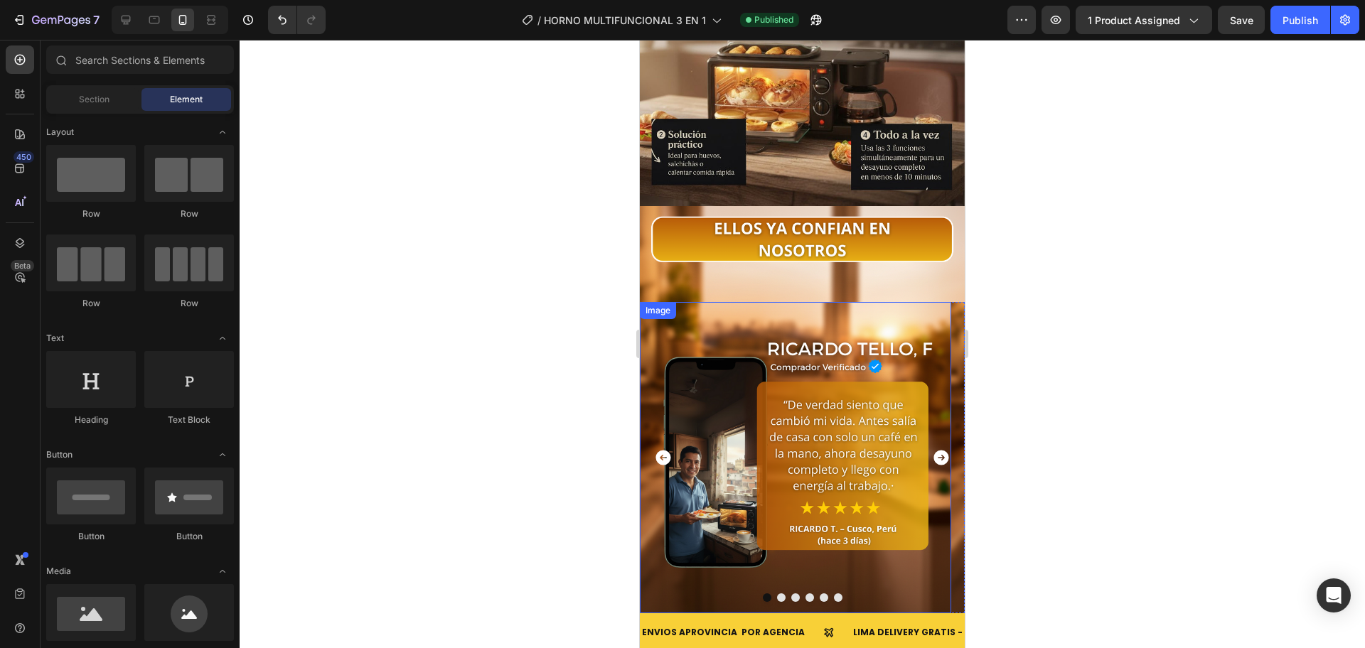
click at [525, 261] on div at bounding box center [802, 344] width 1125 height 608
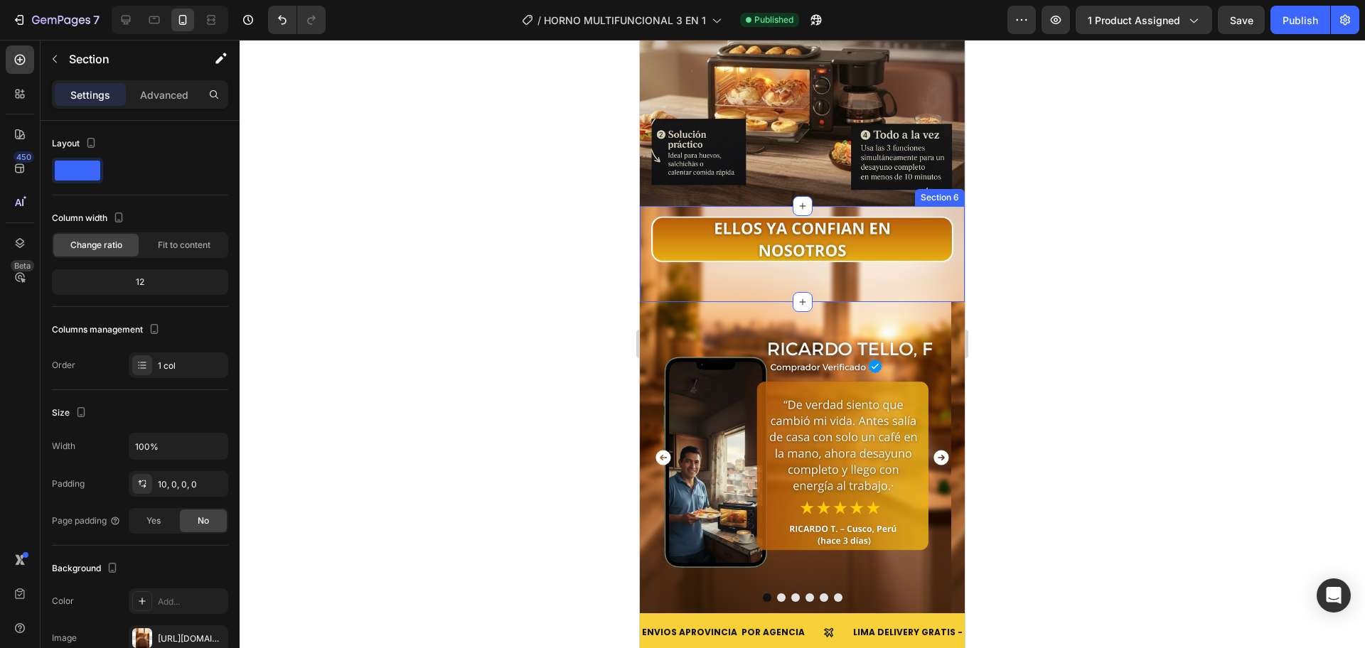
click at [837, 259] on div "Image" at bounding box center [802, 258] width 325 height 90
click at [162, 100] on p "Advanced" at bounding box center [164, 94] width 48 height 15
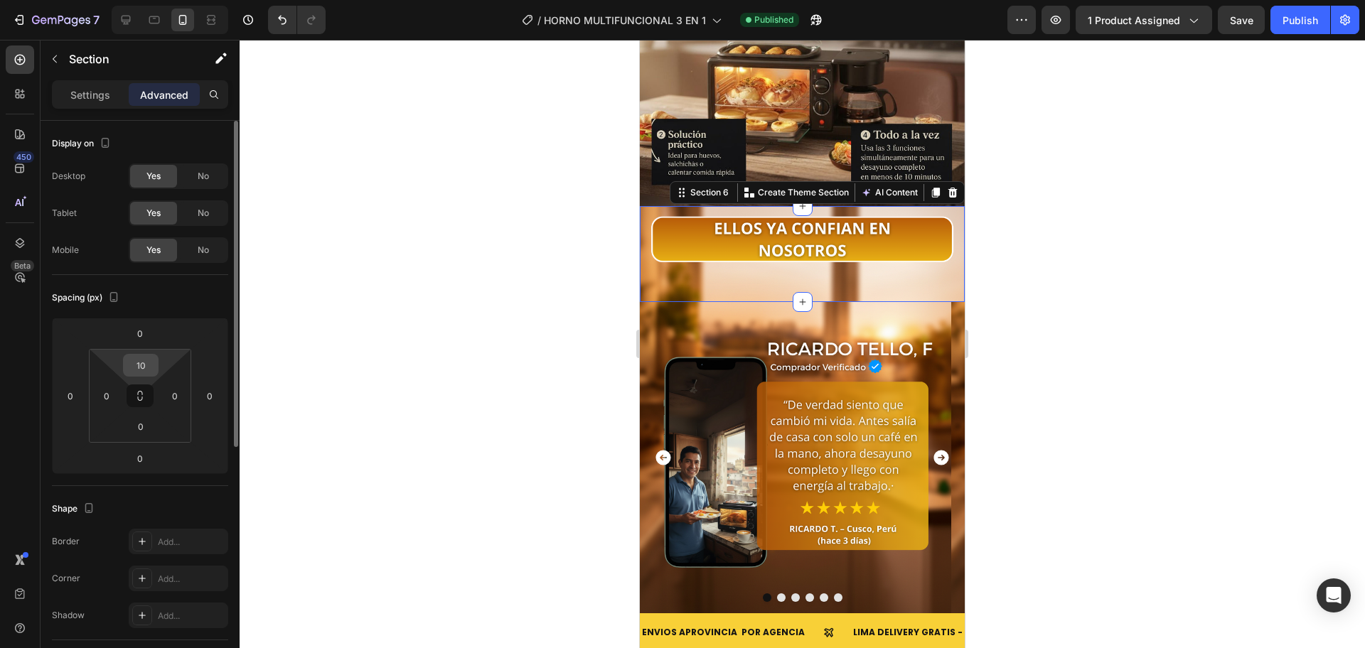
click at [149, 361] on input "10" at bounding box center [141, 365] width 28 height 21
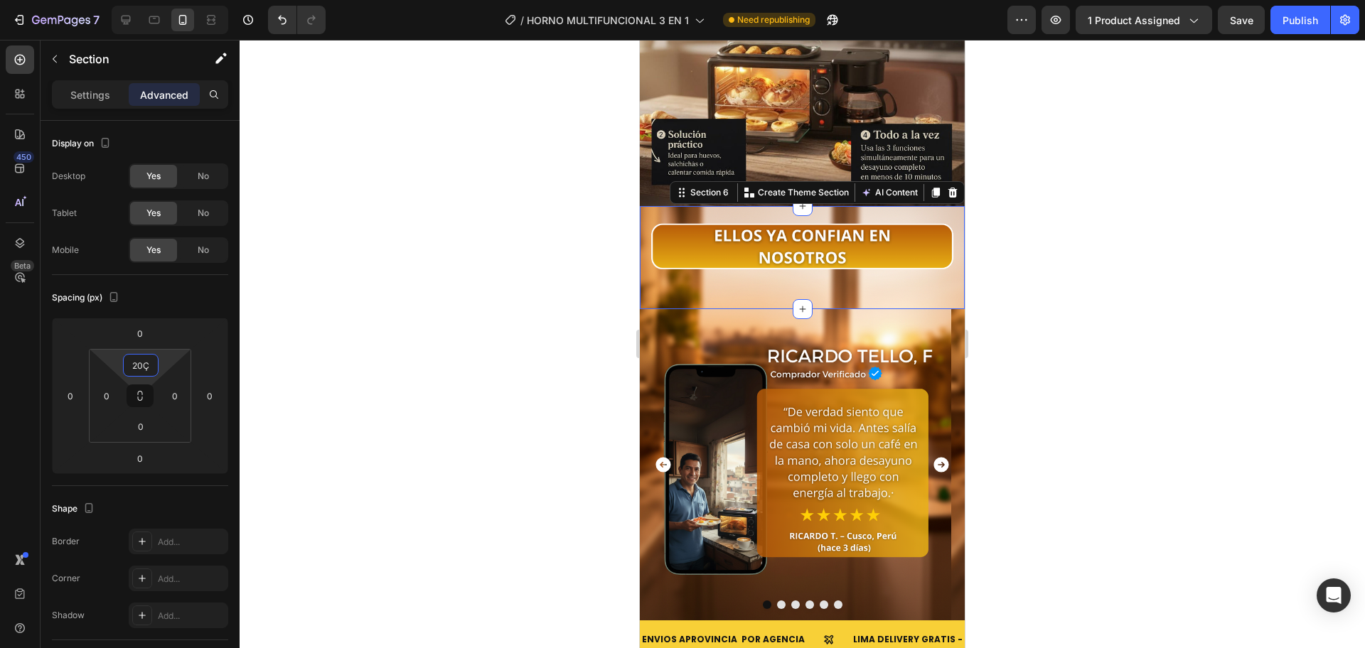
type input "20ÇÇ"
click at [147, 364] on input "20ÇÇ" at bounding box center [141, 365] width 28 height 21
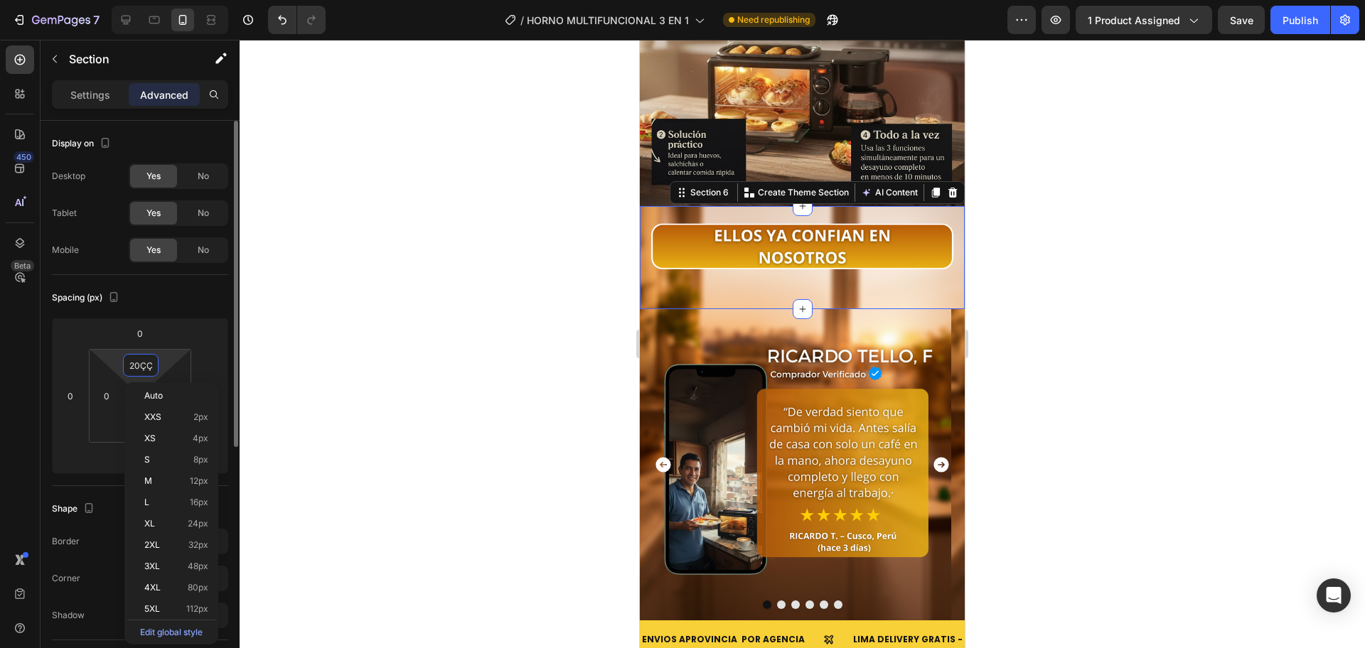
click at [147, 364] on input "20ÇÇ" at bounding box center [141, 365] width 28 height 21
click at [270, 329] on div at bounding box center [802, 344] width 1125 height 608
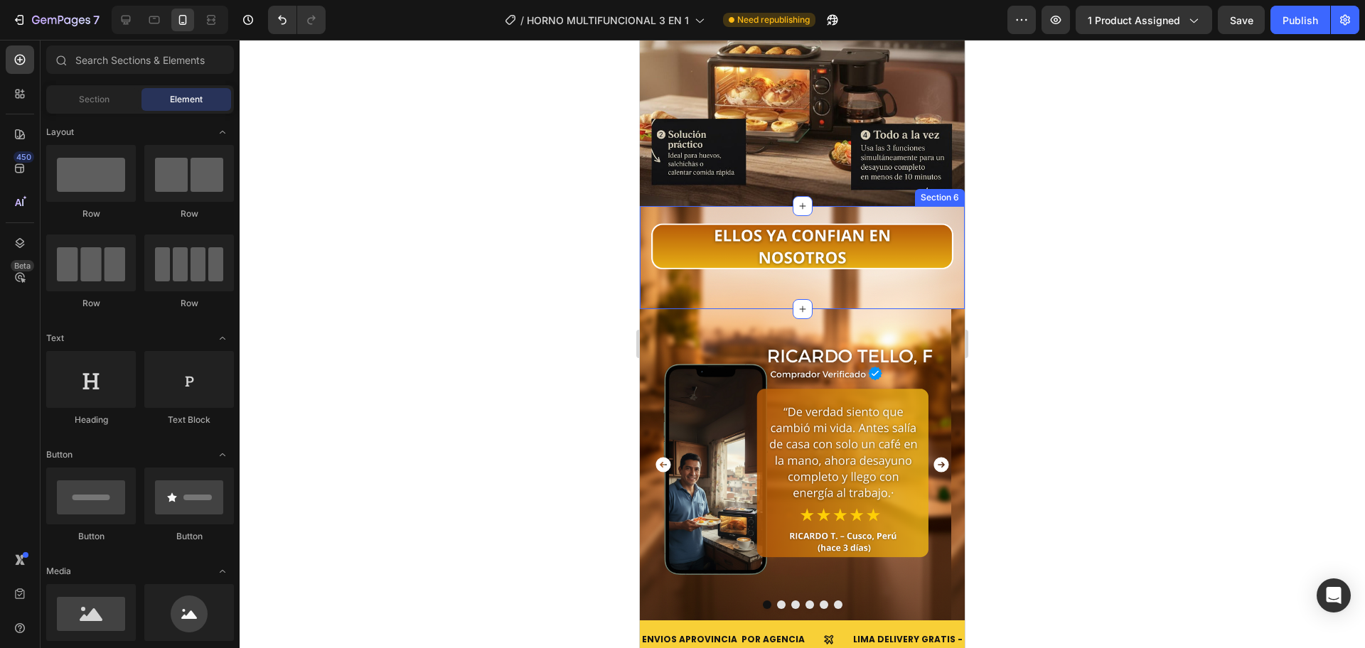
click at [851, 256] on div "Image" at bounding box center [802, 265] width 325 height 90
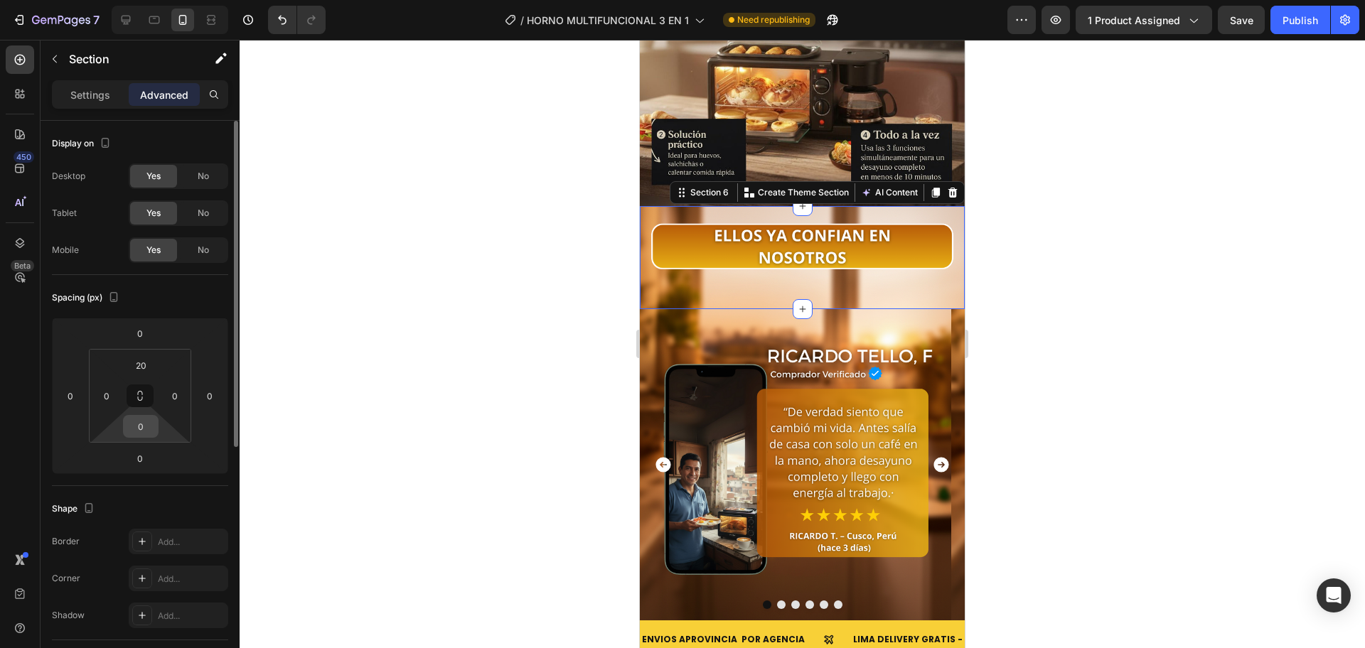
click at [143, 421] on input "0" at bounding box center [141, 426] width 28 height 21
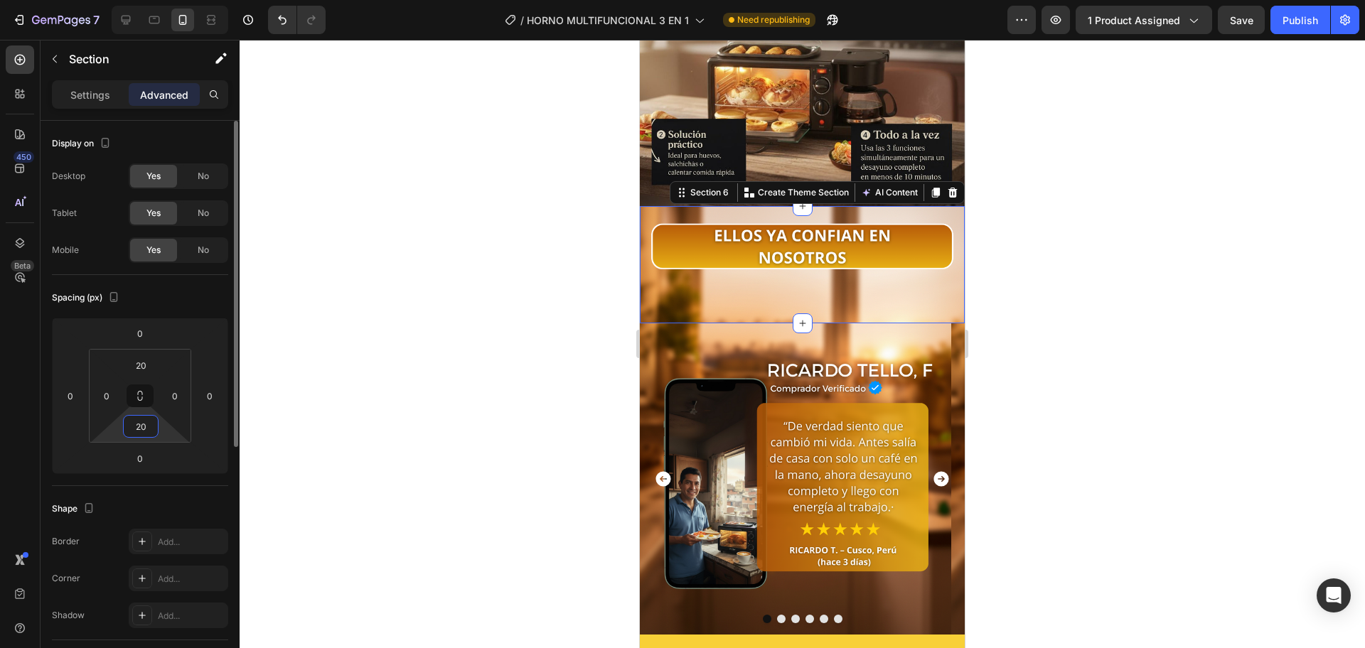
type input "2"
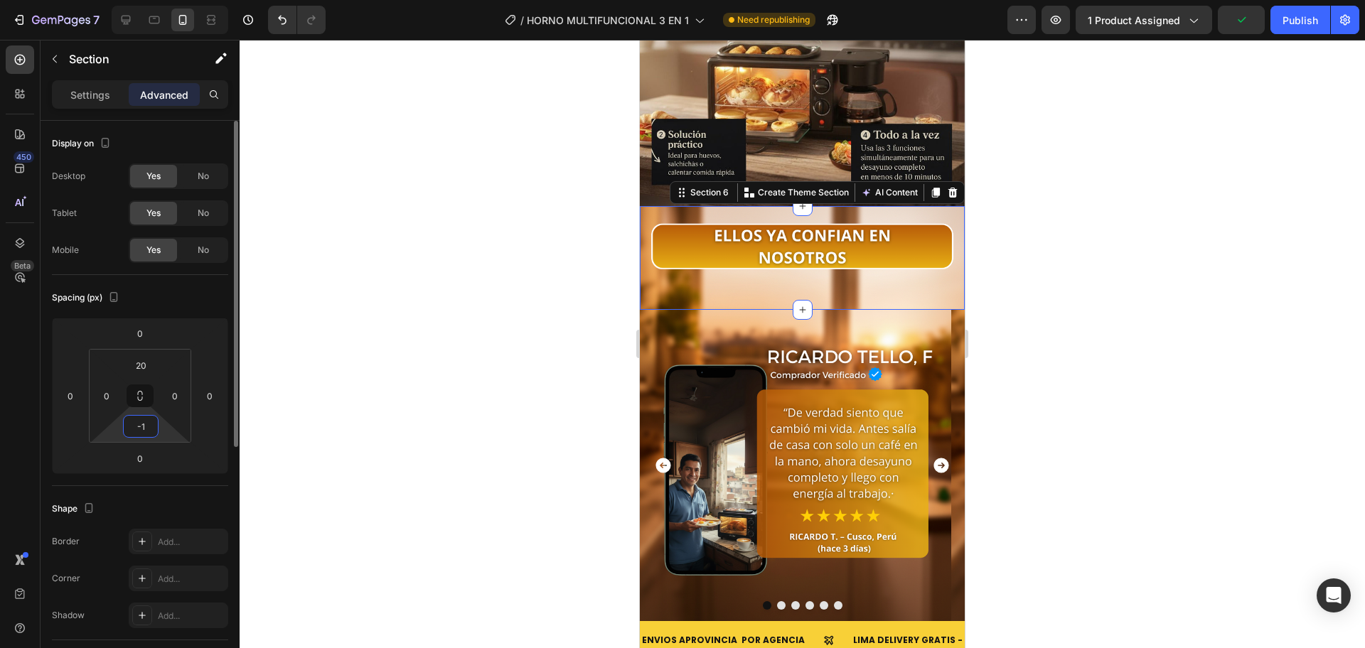
type input "-"
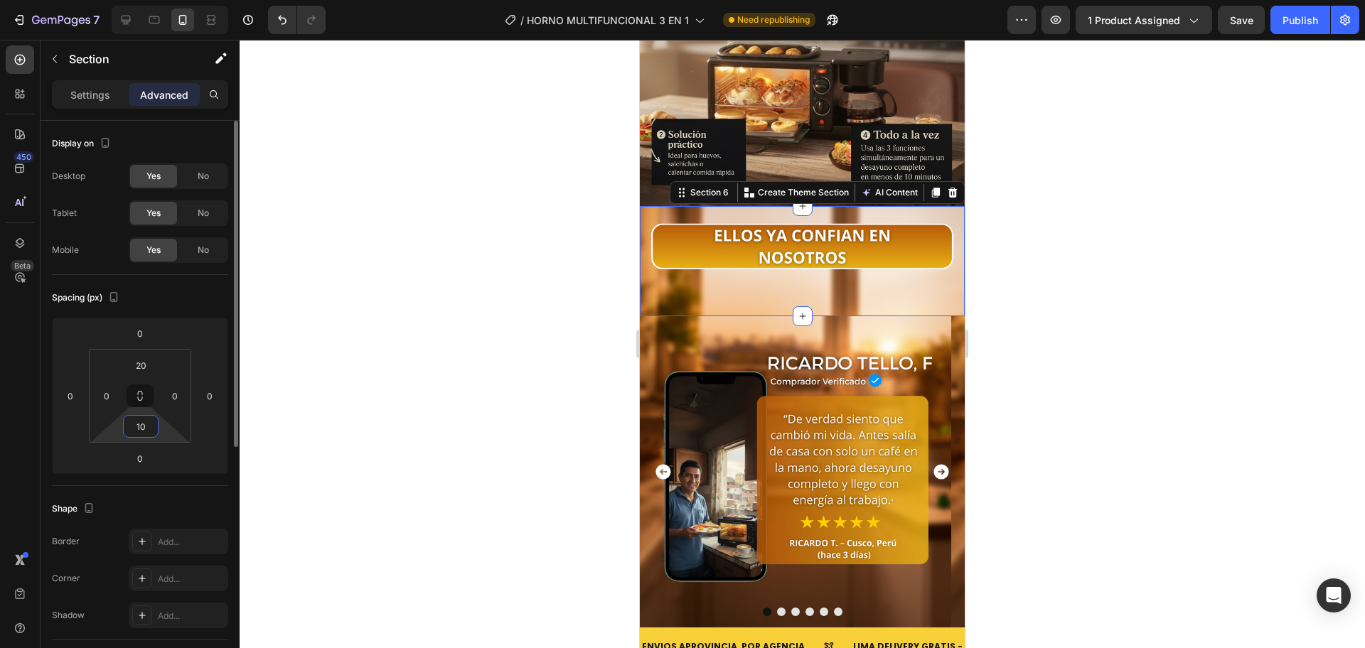
type input "1"
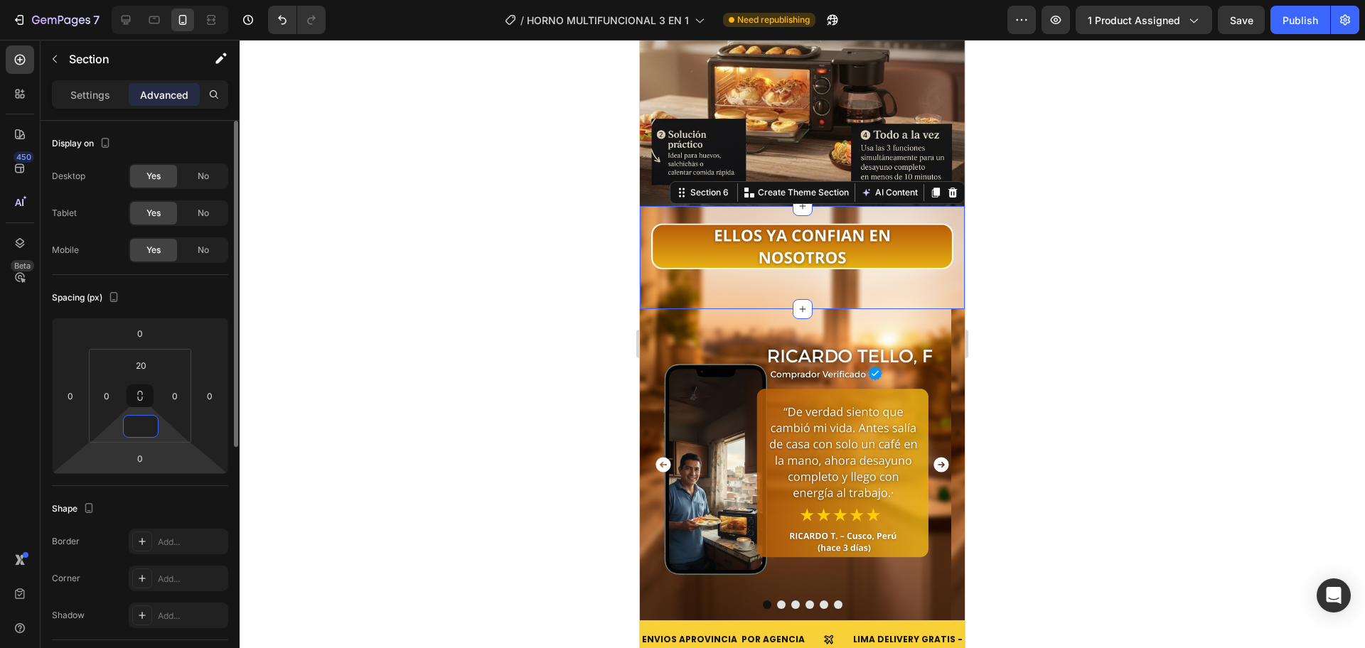
click at [150, 0] on html "7 / HORNO MULTIFUNCIONAL 3 EN 1 Need republishing Preview 1 product assigned Sa…" at bounding box center [682, 0] width 1365 height 0
type input "0"
click at [146, 0] on html "7 / HORNO MULTIFUNCIONAL 3 EN 1 Need republishing Preview 1 product assigned Sa…" at bounding box center [682, 0] width 1365 height 0
click at [147, 458] on input "0" at bounding box center [140, 458] width 28 height 21
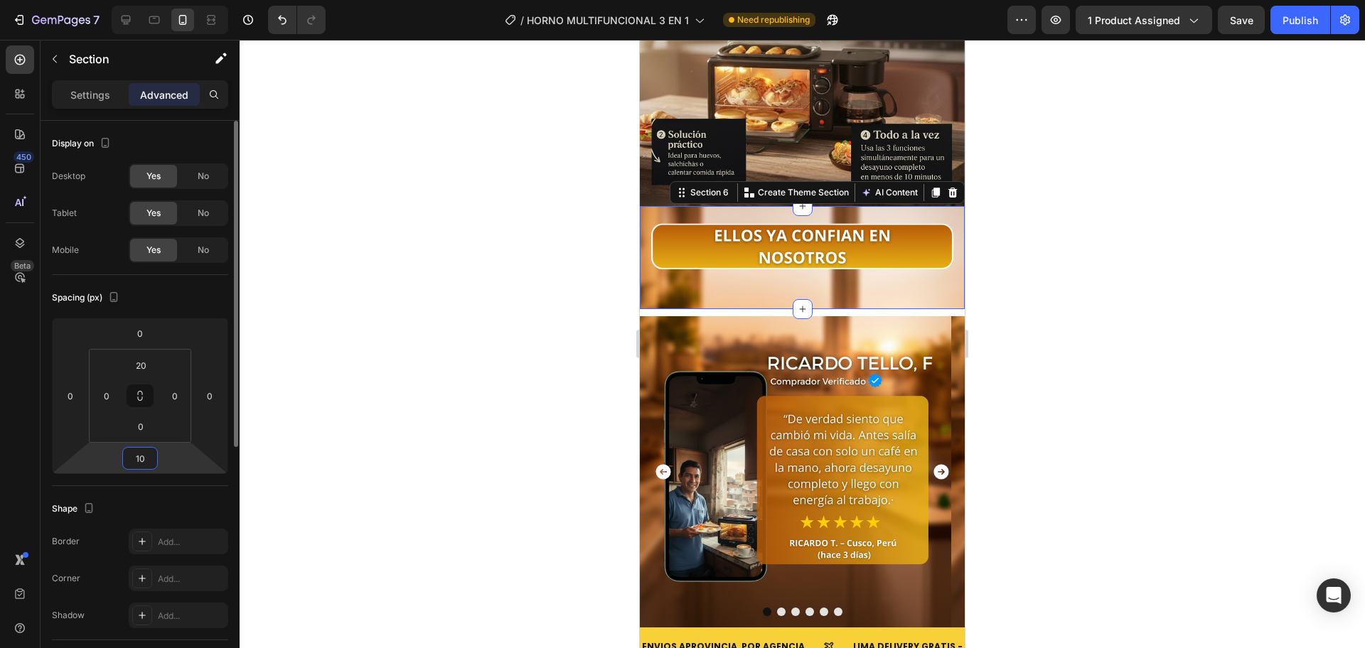
type input "1"
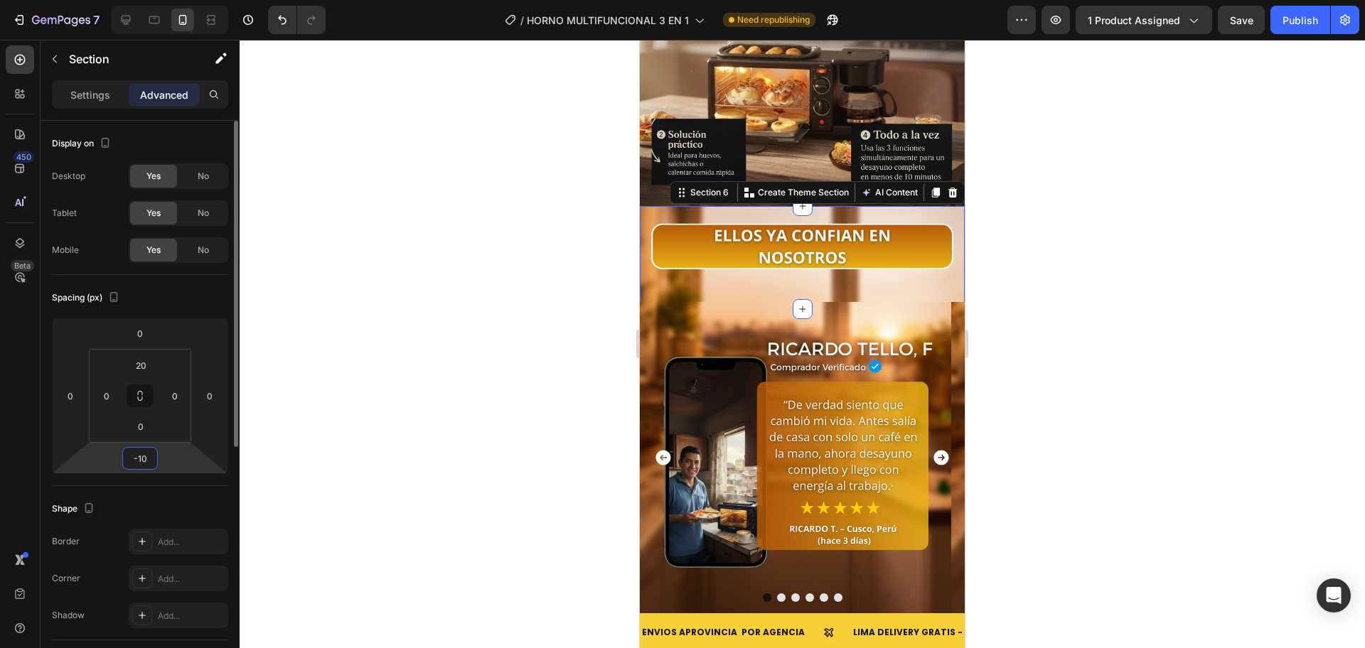
type input "-1"
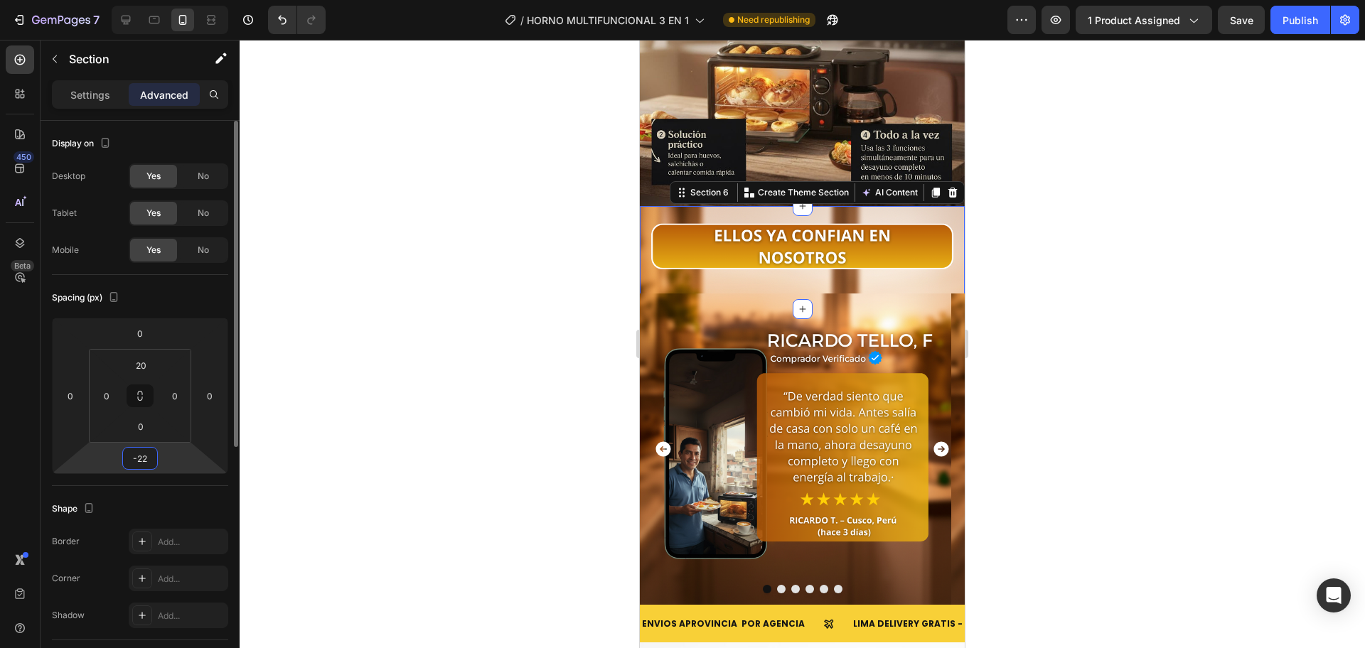
type input "-2"
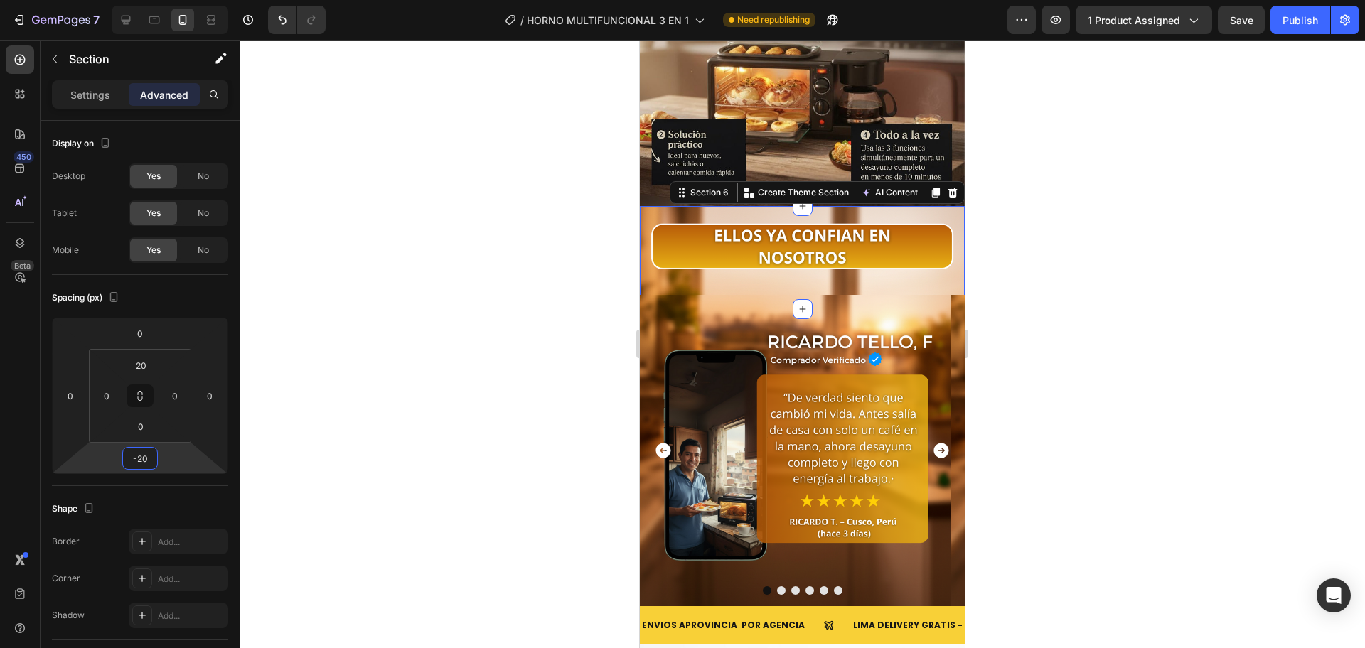
type input "-2"
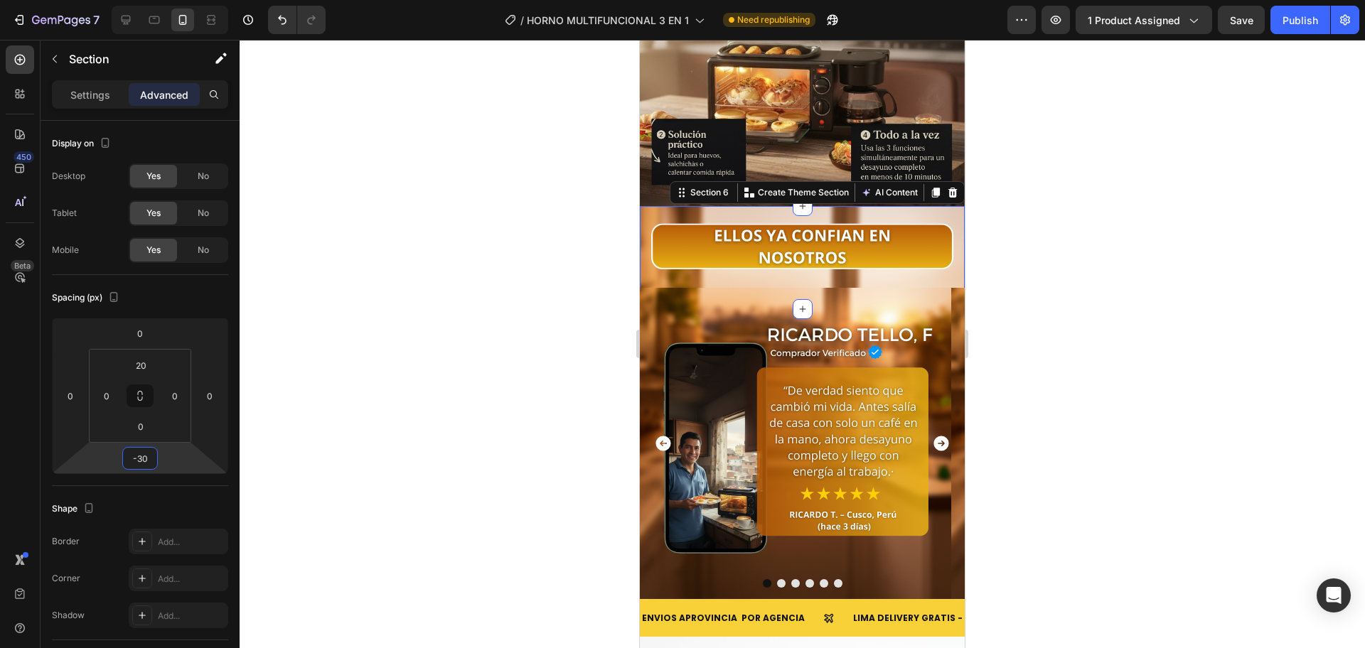
type input "-3"
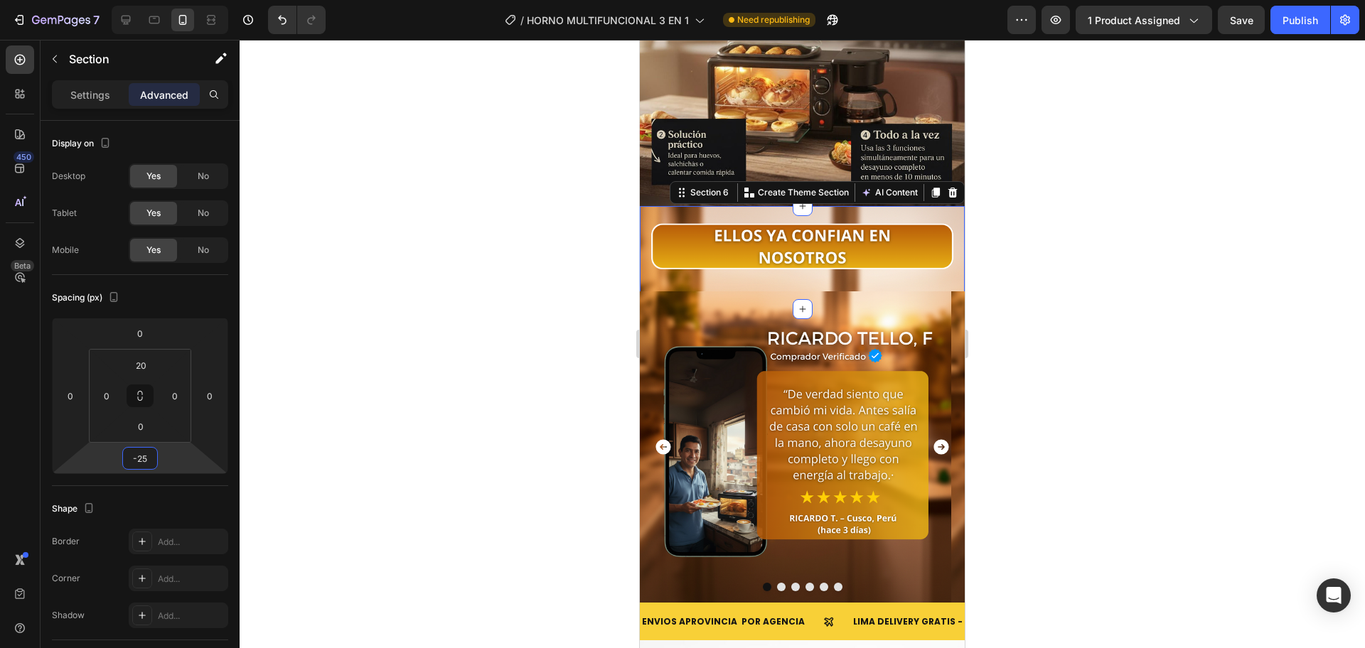
type input "-2"
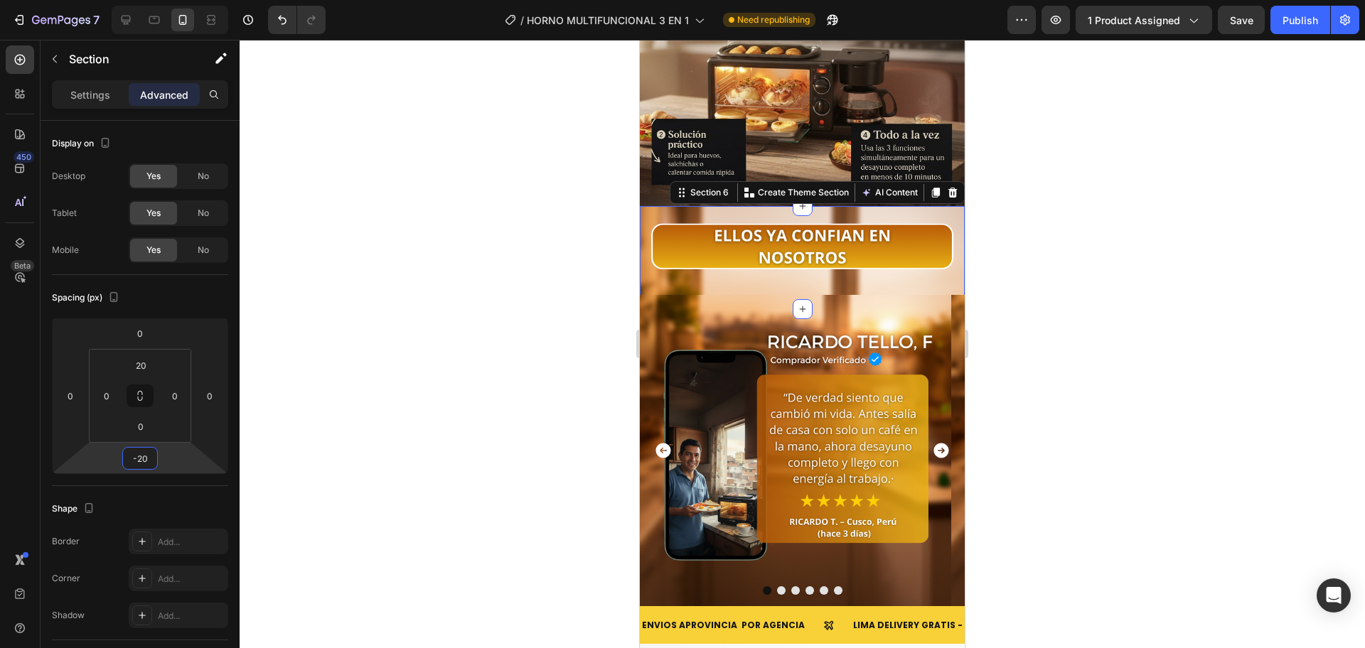
type input "-2"
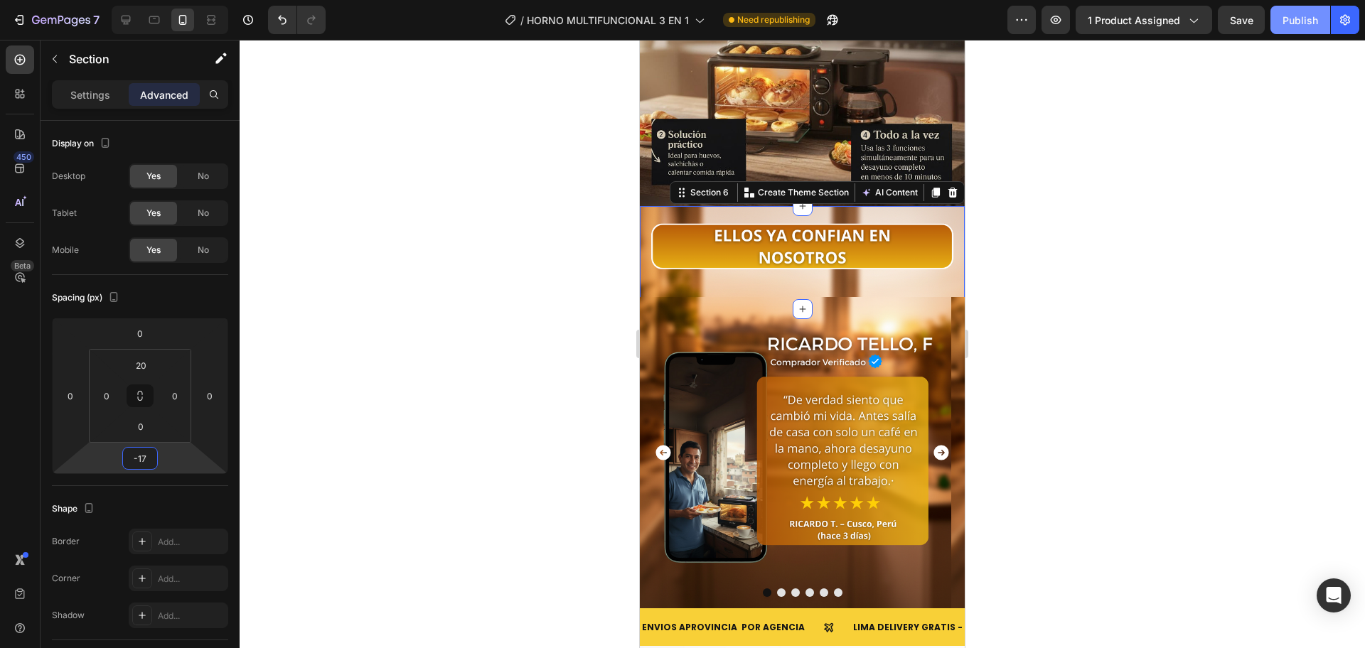
type input "-17"
click at [1291, 28] on button "Publish" at bounding box center [1300, 20] width 60 height 28
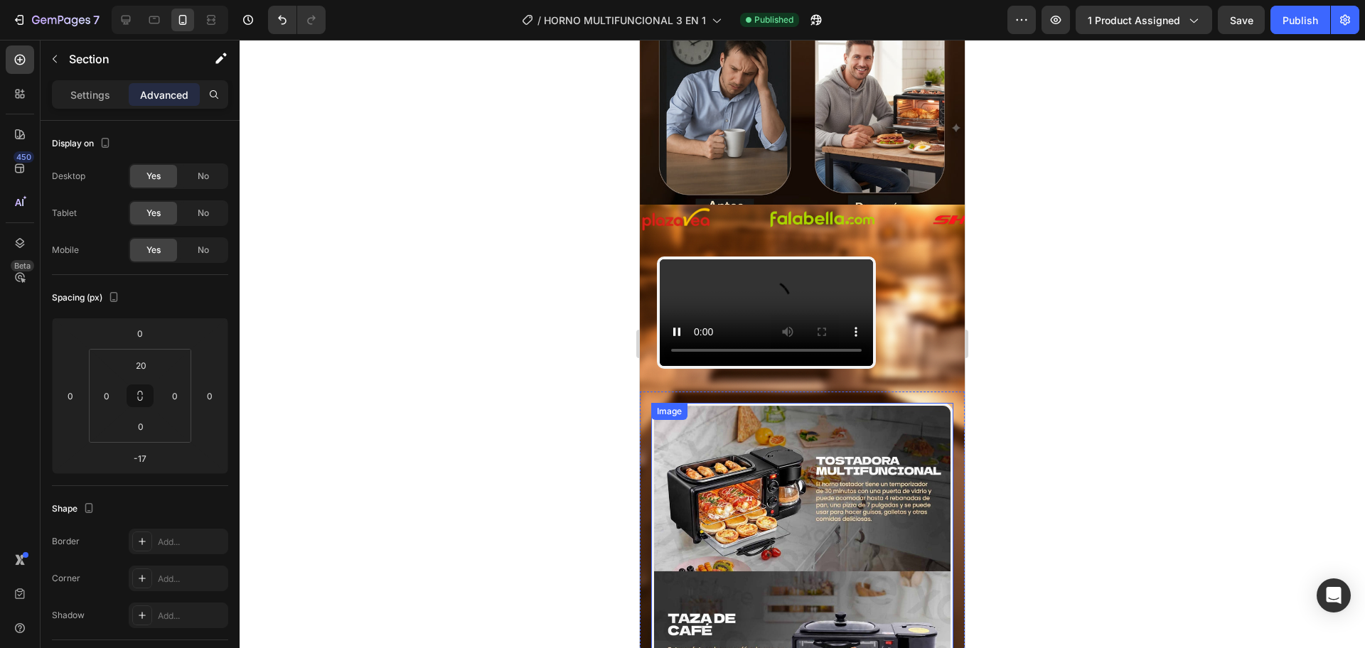
scroll to position [789, 0]
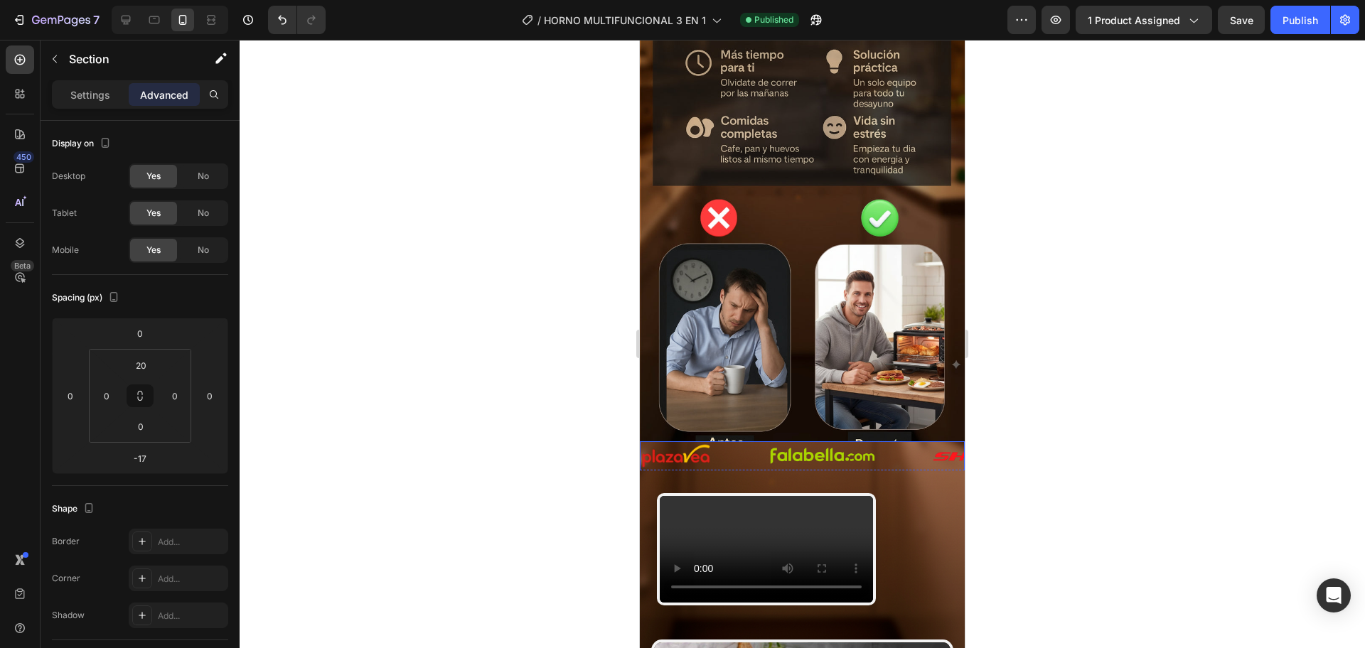
click at [745, 458] on div "Image" at bounding box center [704, 457] width 128 height 26
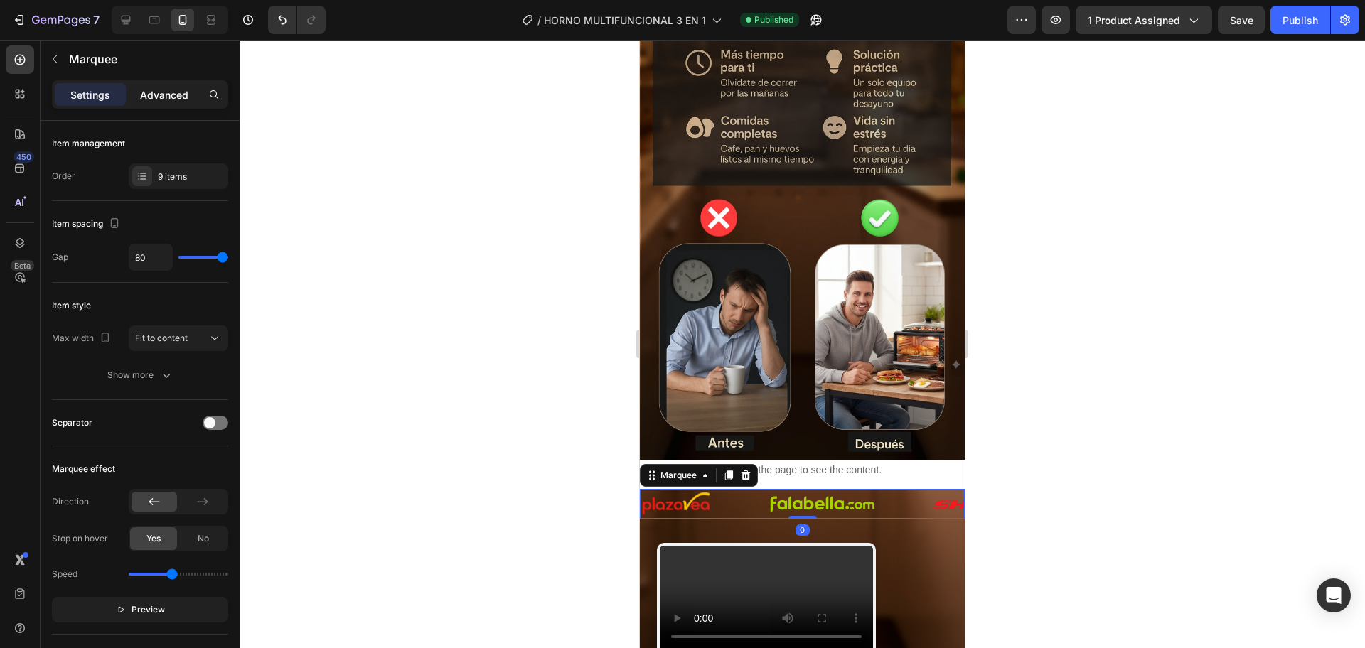
click at [178, 89] on p "Advanced" at bounding box center [164, 94] width 48 height 15
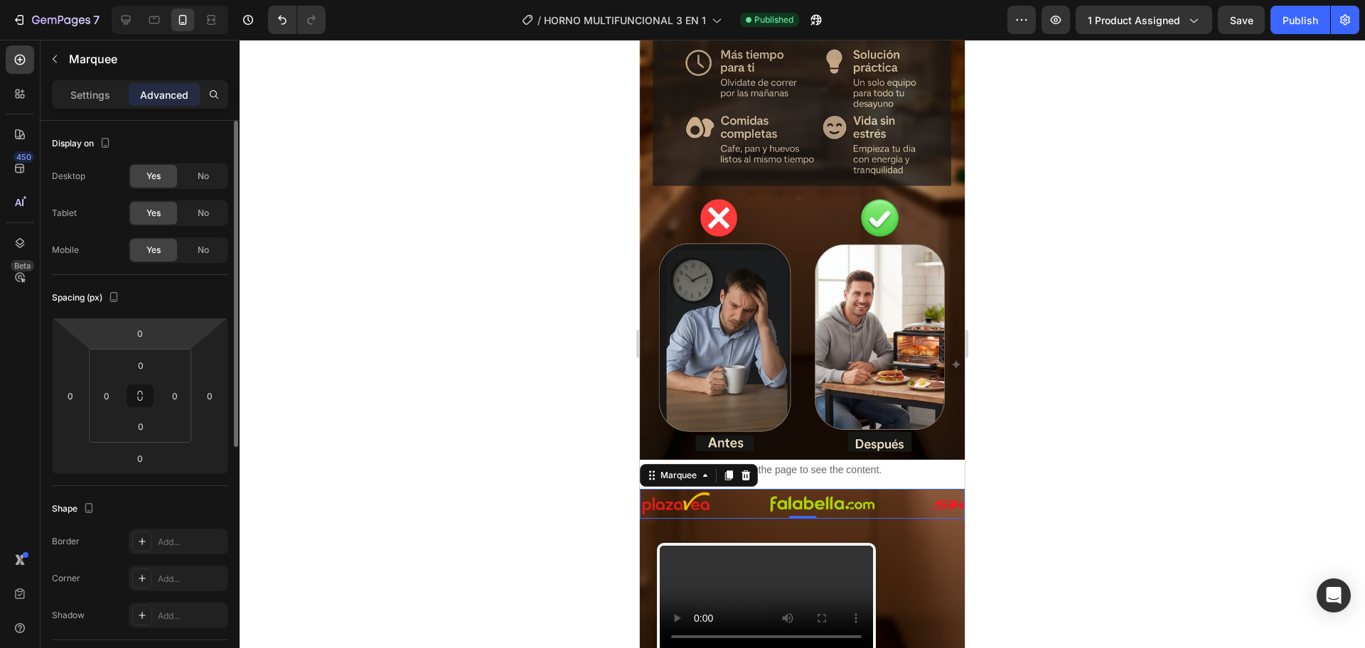
click at [166, 0] on html "7 / HORNO MULTIFUNCIONAL 3 EN 1 Published Preview 1 product assigned Save Publi…" at bounding box center [682, 0] width 1365 height 0
click at [158, 0] on html "7 / HORNO MULTIFUNCIONAL 3 EN 1 Published Preview 1 product assigned Save Publi…" at bounding box center [682, 0] width 1365 height 0
click at [134, 337] on input "0" at bounding box center [140, 333] width 28 height 21
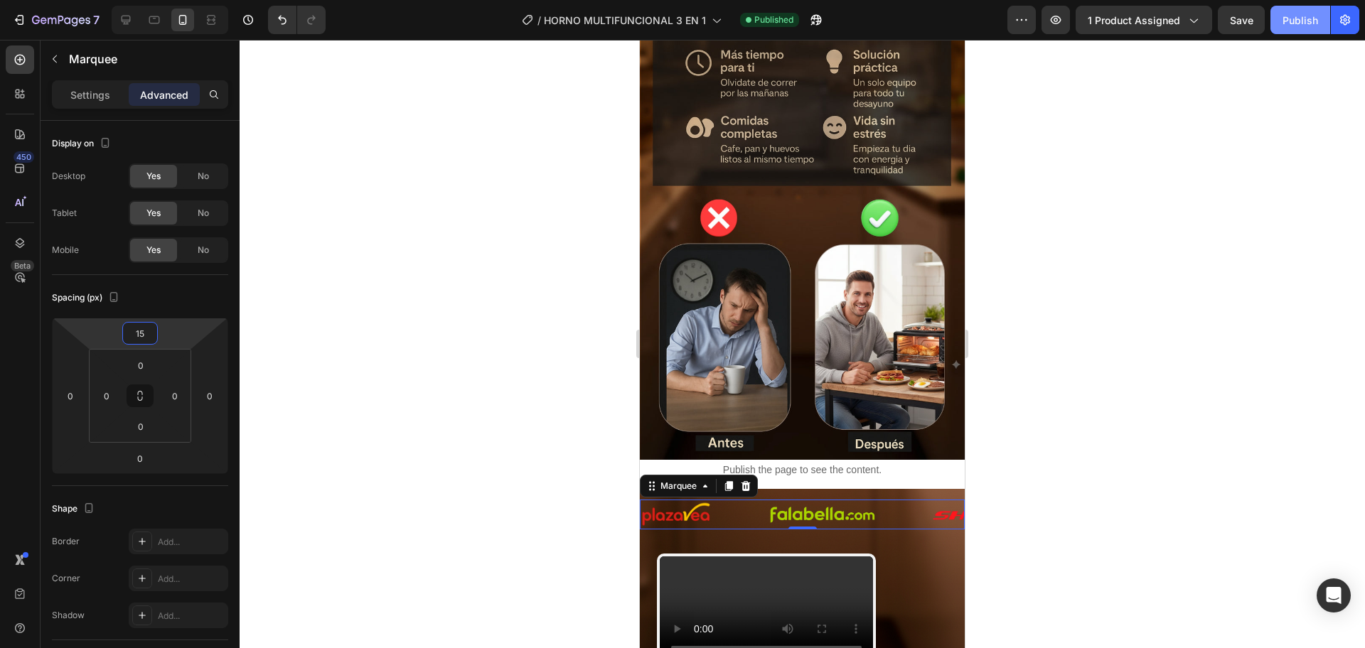
type input "15"
click at [1301, 33] on button "Publish" at bounding box center [1300, 20] width 60 height 28
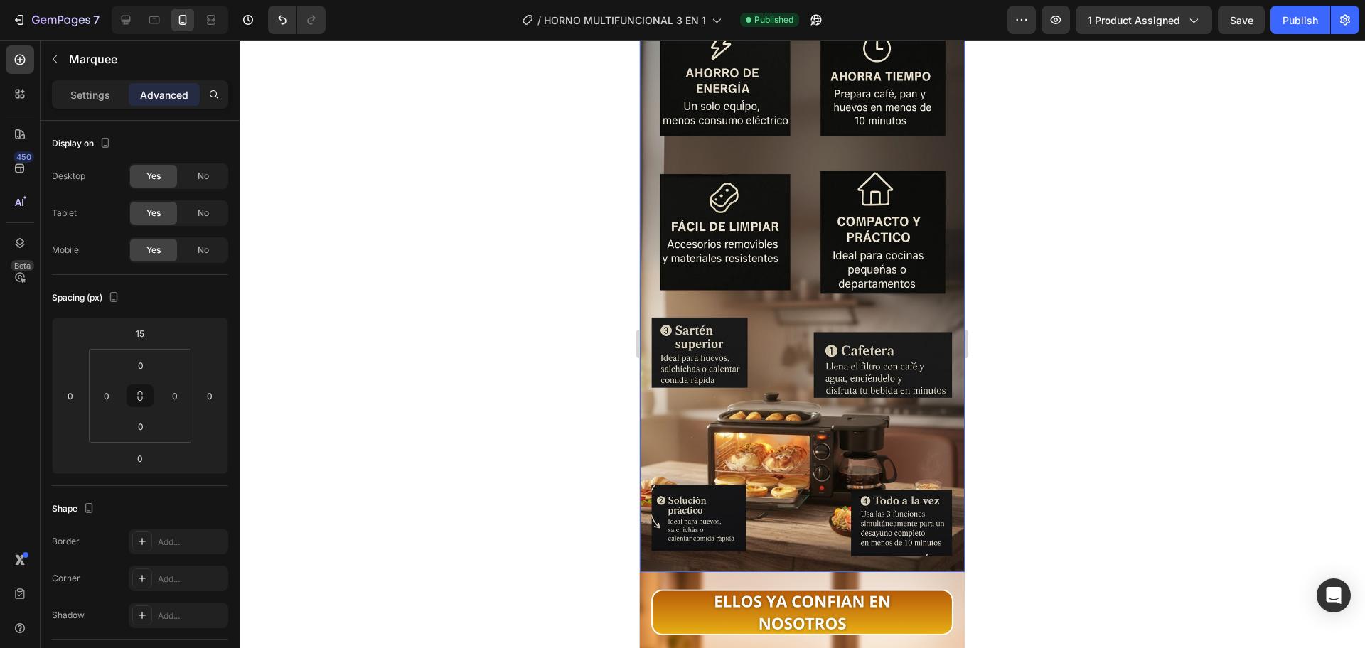
scroll to position [2802, 0]
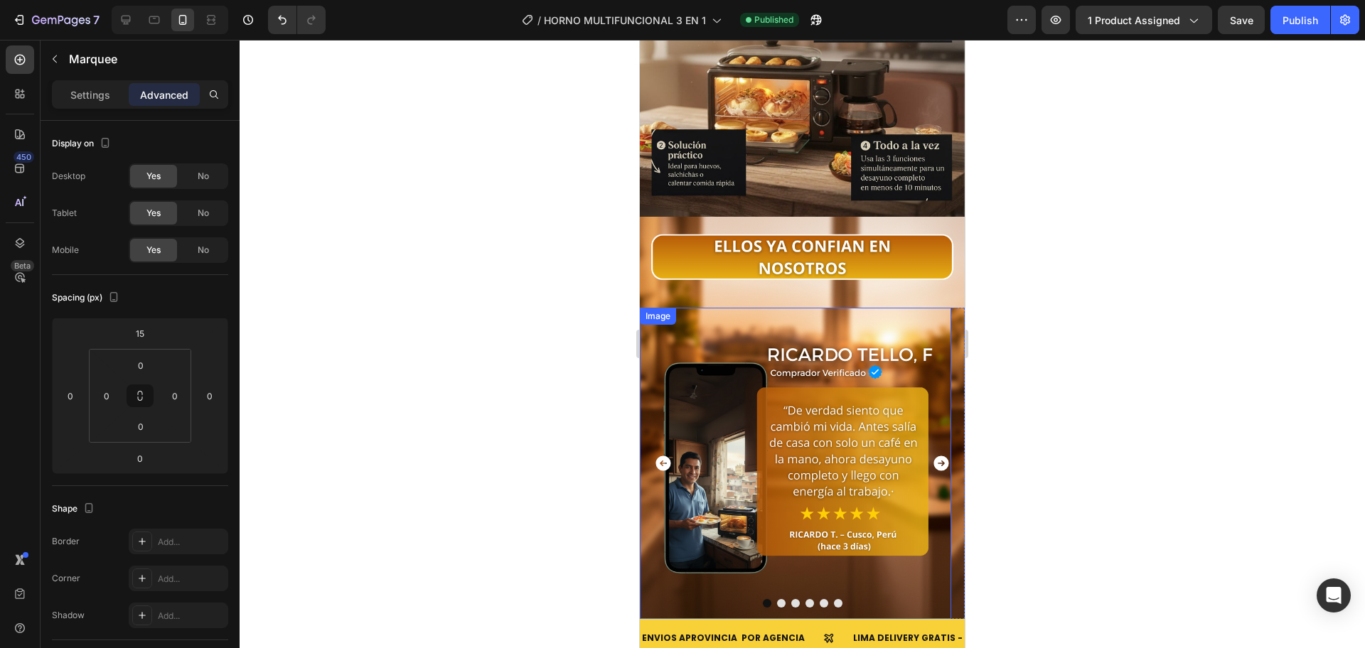
click at [653, 343] on img at bounding box center [795, 463] width 311 height 311
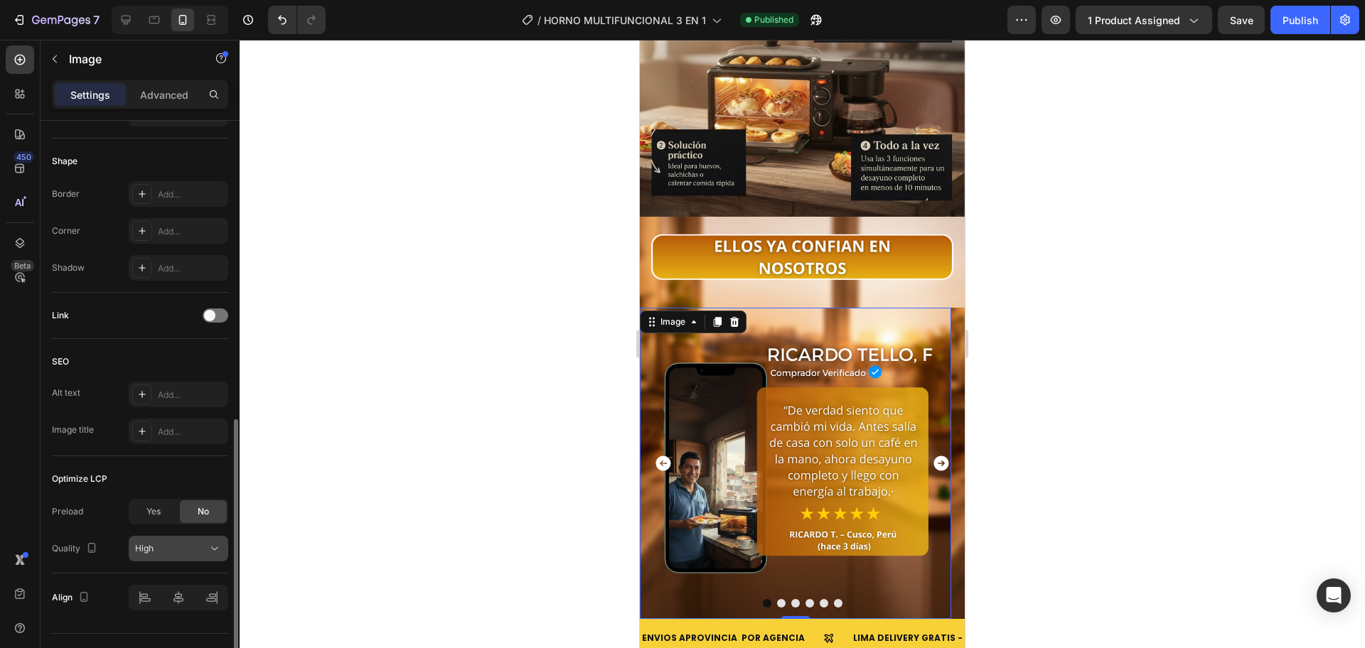
scroll to position [505, 0]
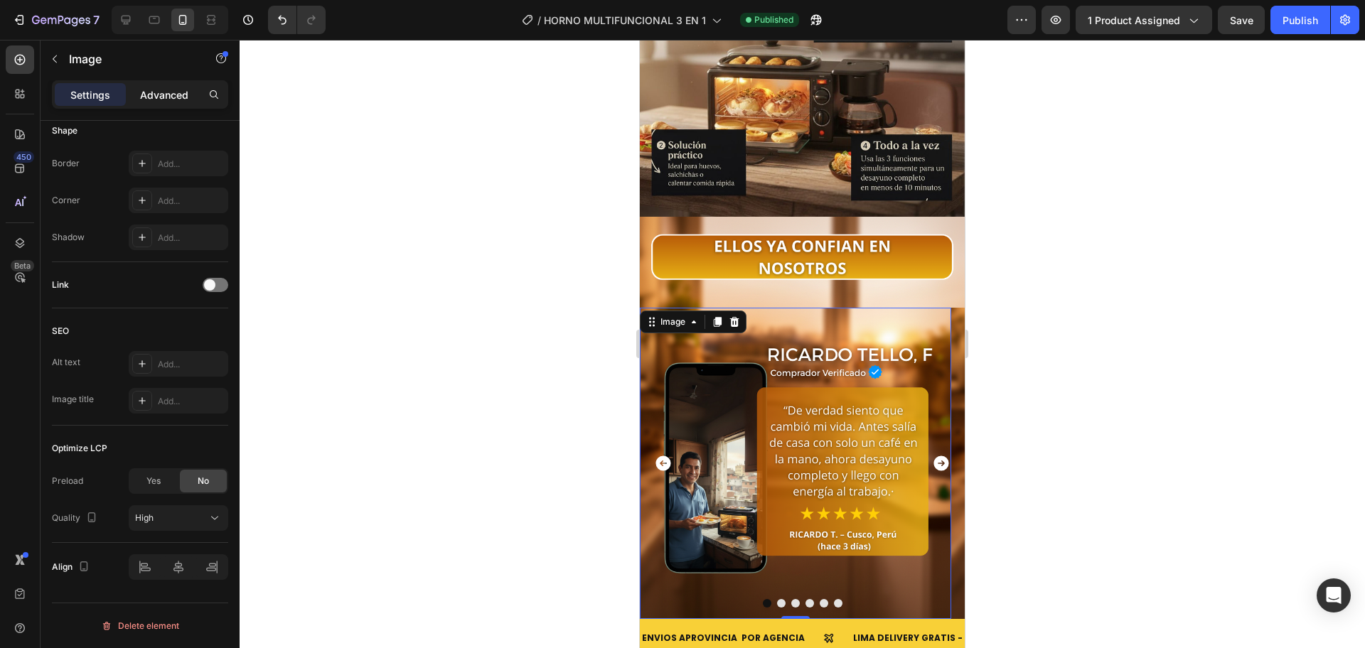
click at [170, 84] on div "Advanced" at bounding box center [164, 94] width 71 height 23
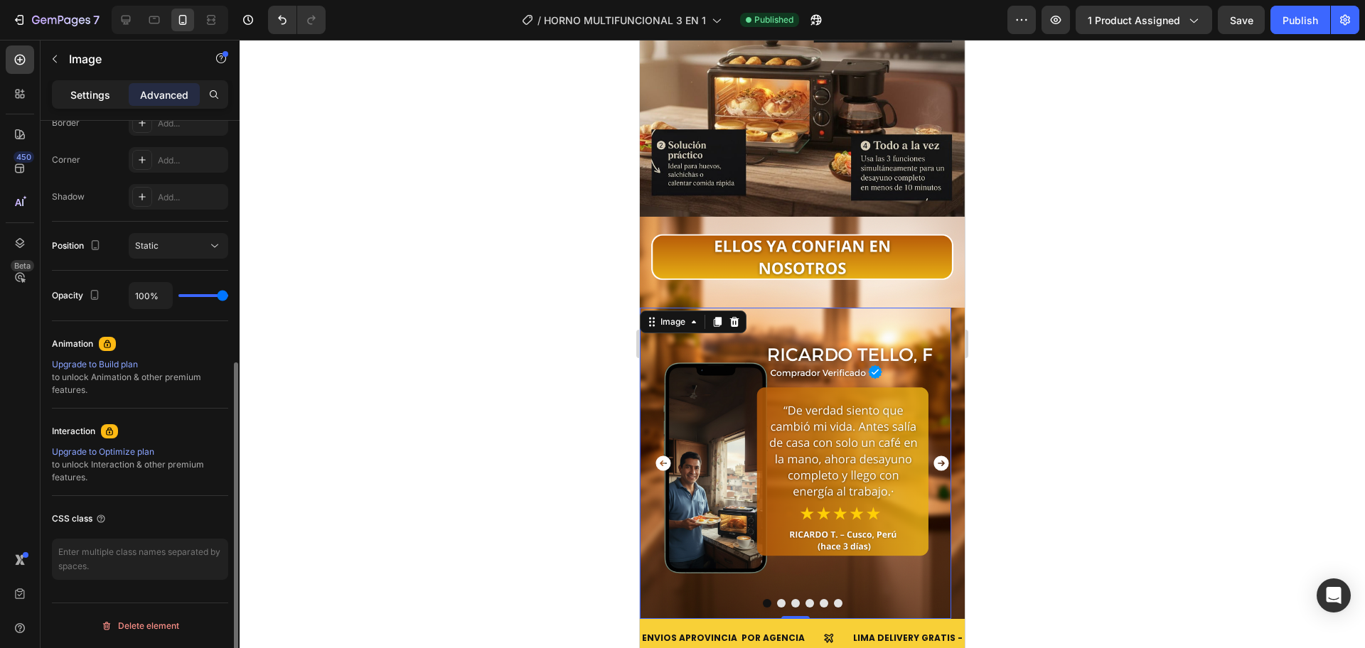
click at [73, 95] on p "Settings" at bounding box center [90, 94] width 40 height 15
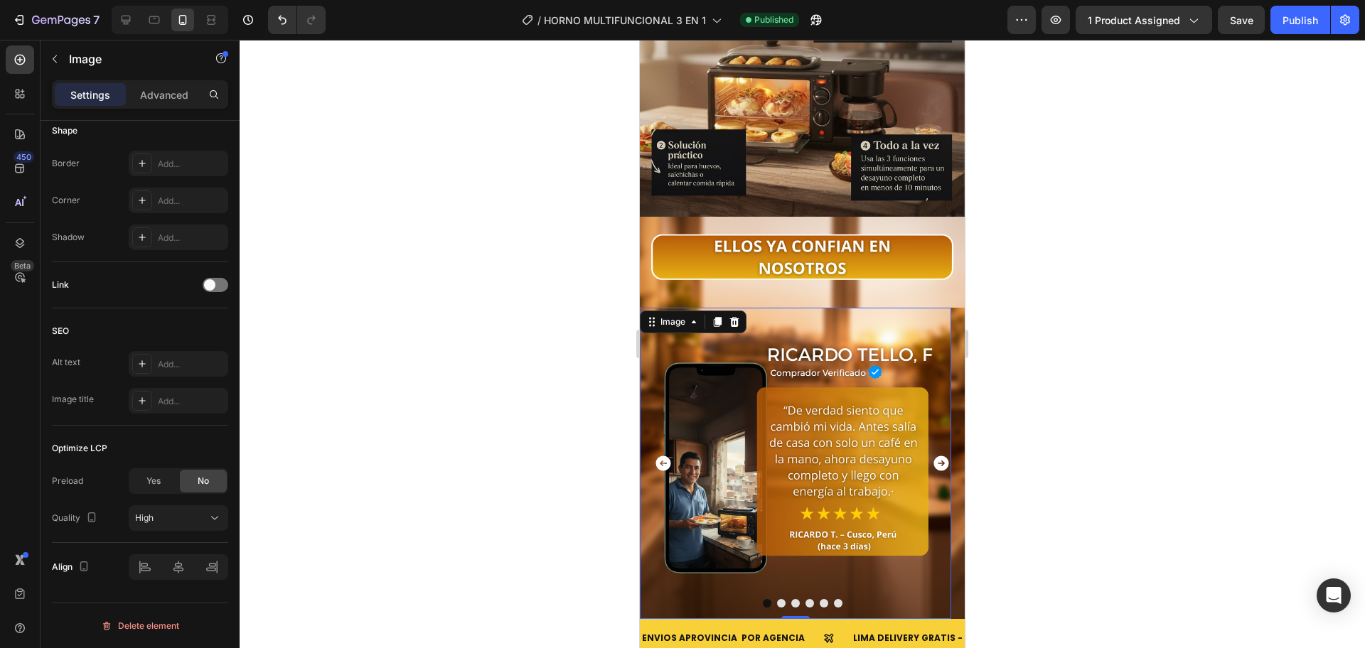
click at [807, 599] on div at bounding box center [802, 603] width 325 height 9
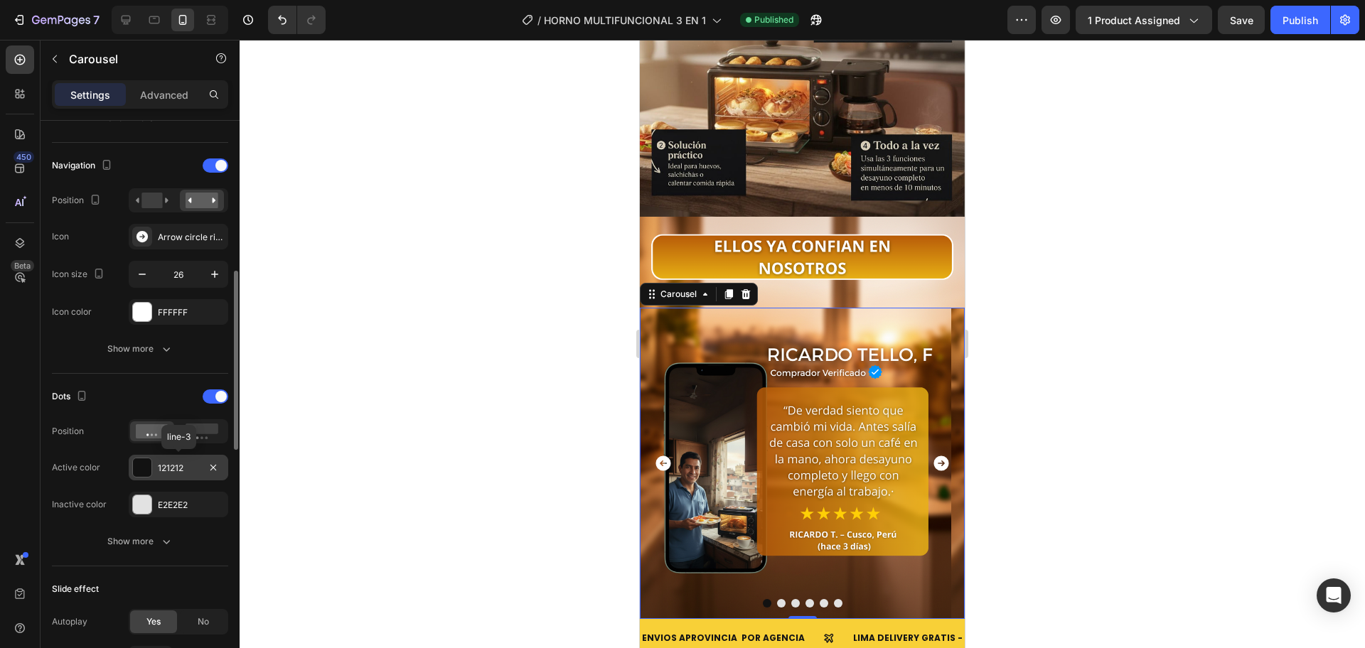
scroll to position [712, 0]
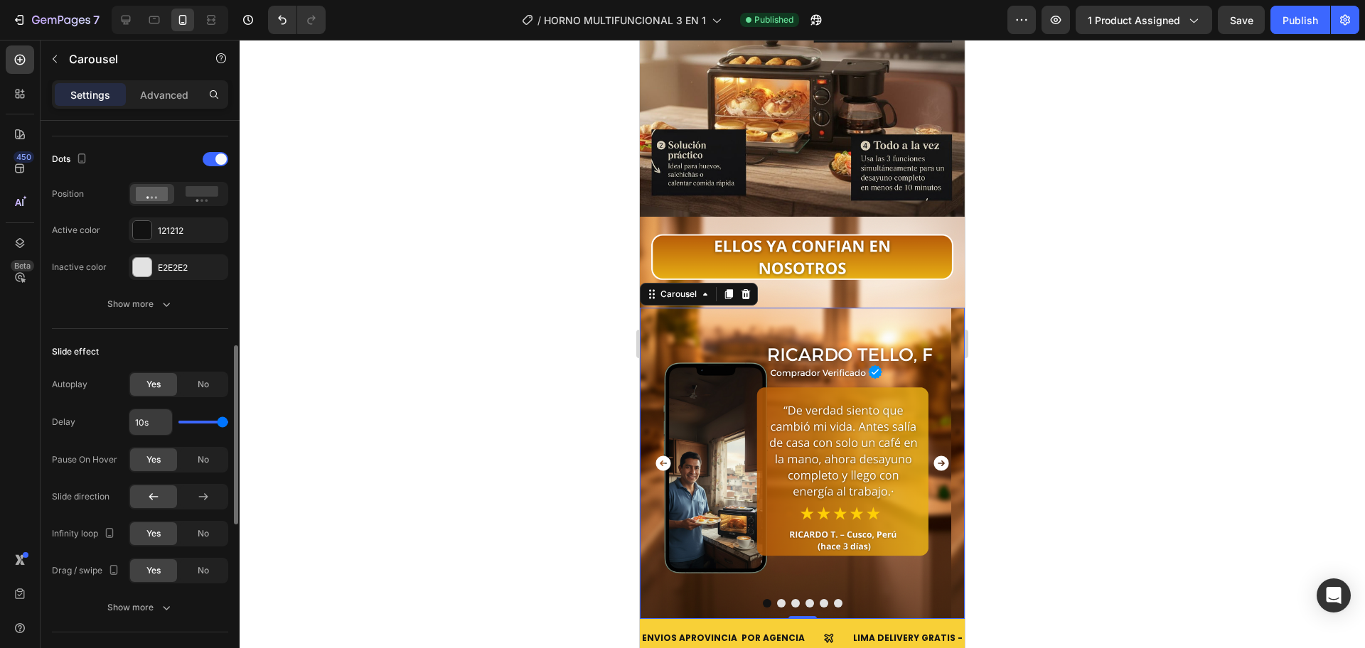
click at [153, 420] on input "10s" at bounding box center [150, 422] width 43 height 26
type input "7s"
click at [422, 168] on div at bounding box center [802, 344] width 1125 height 608
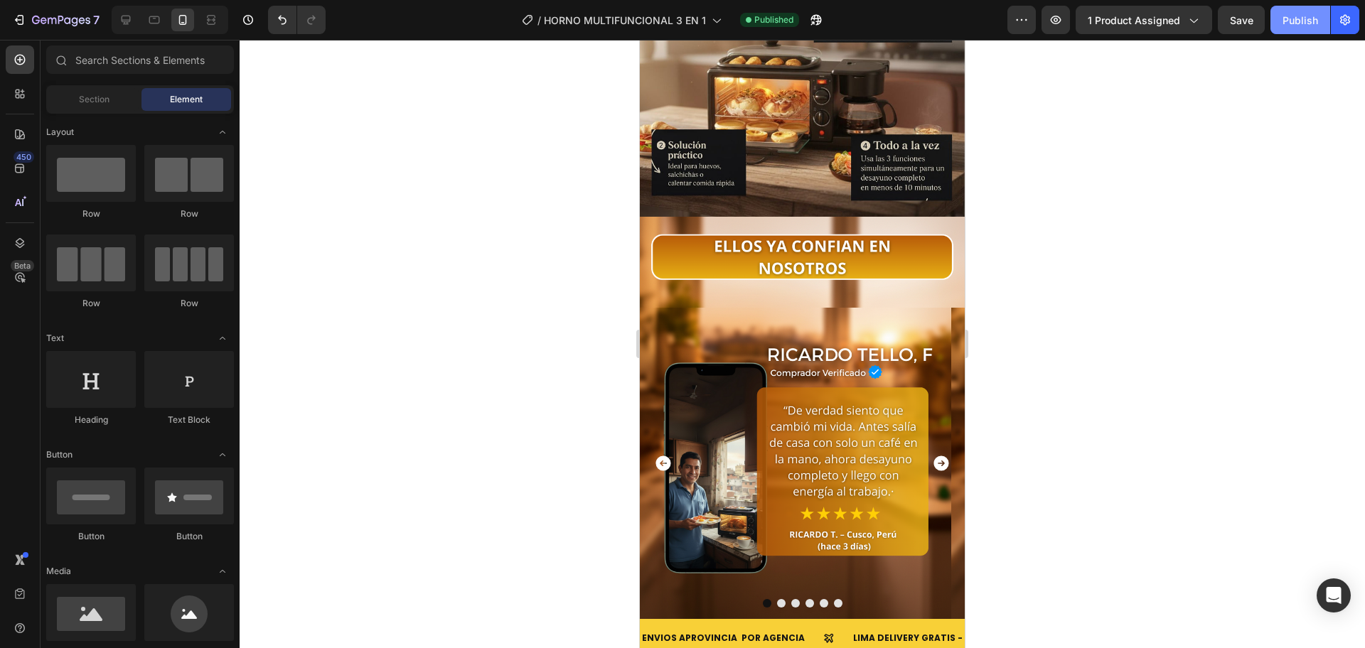
click at [1298, 23] on div "Publish" at bounding box center [1300, 20] width 36 height 15
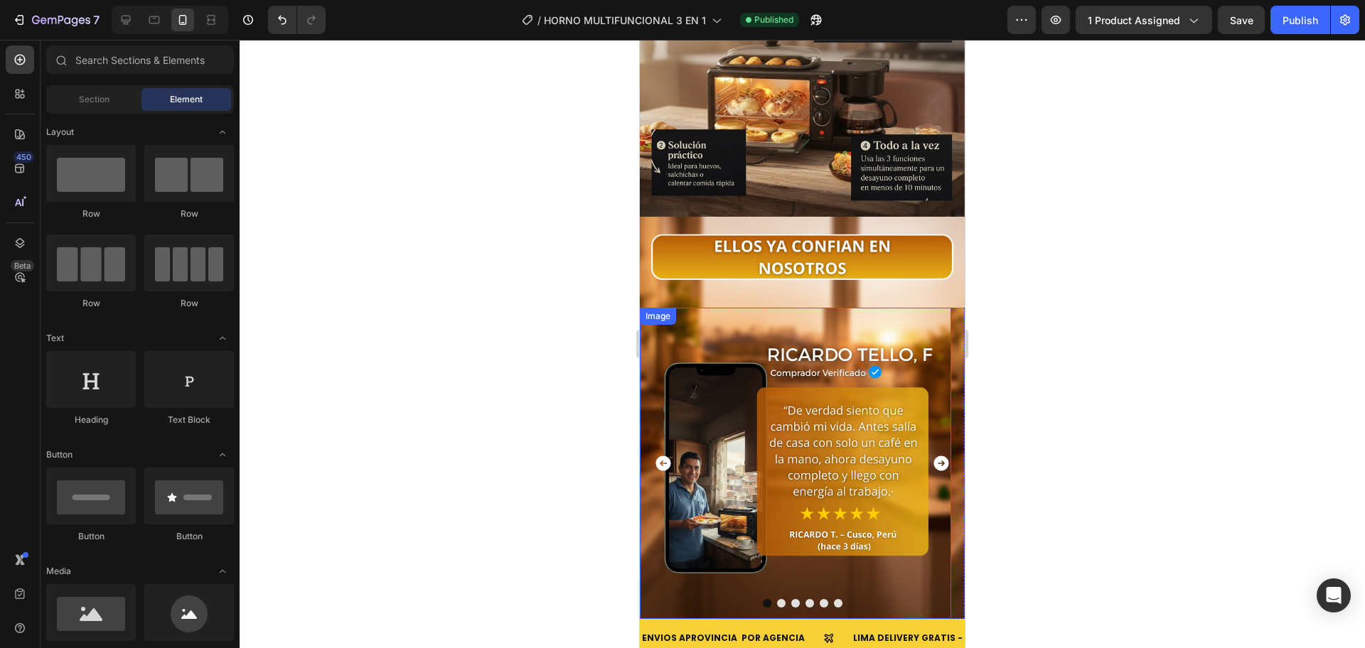
click at [682, 554] on img at bounding box center [795, 463] width 311 height 311
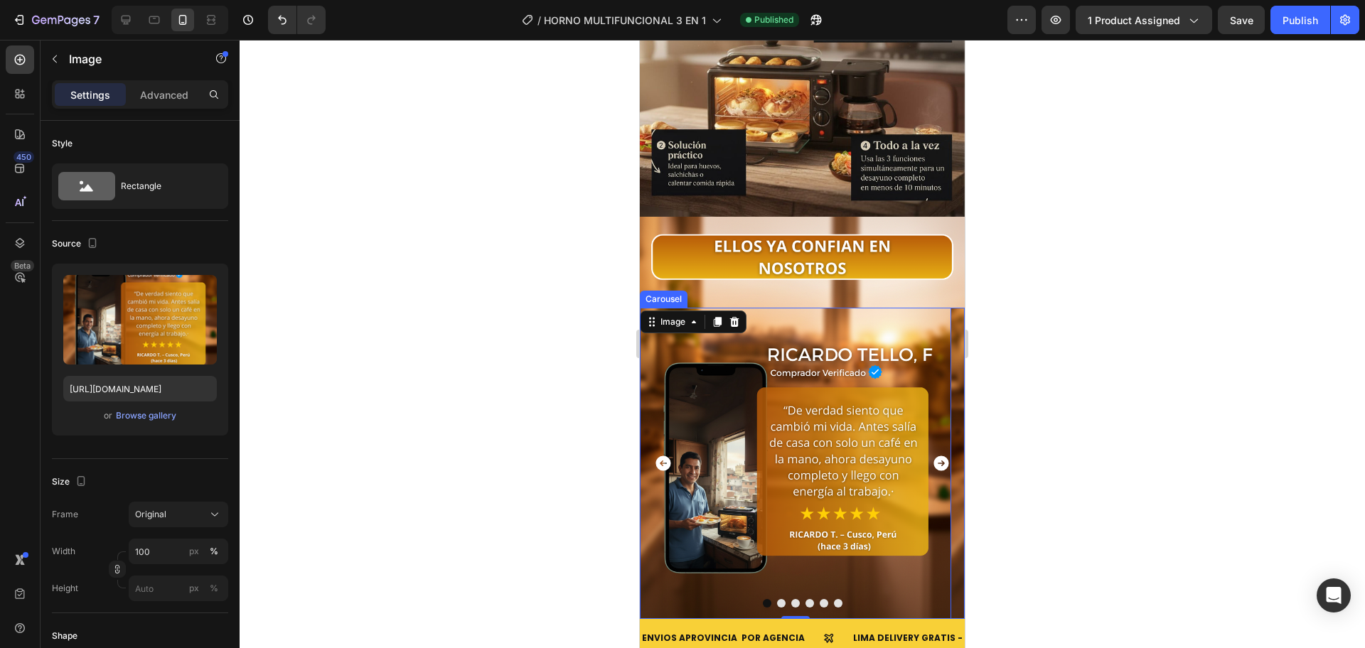
click at [819, 599] on button "Dot" at bounding box center [823, 603] width 9 height 9
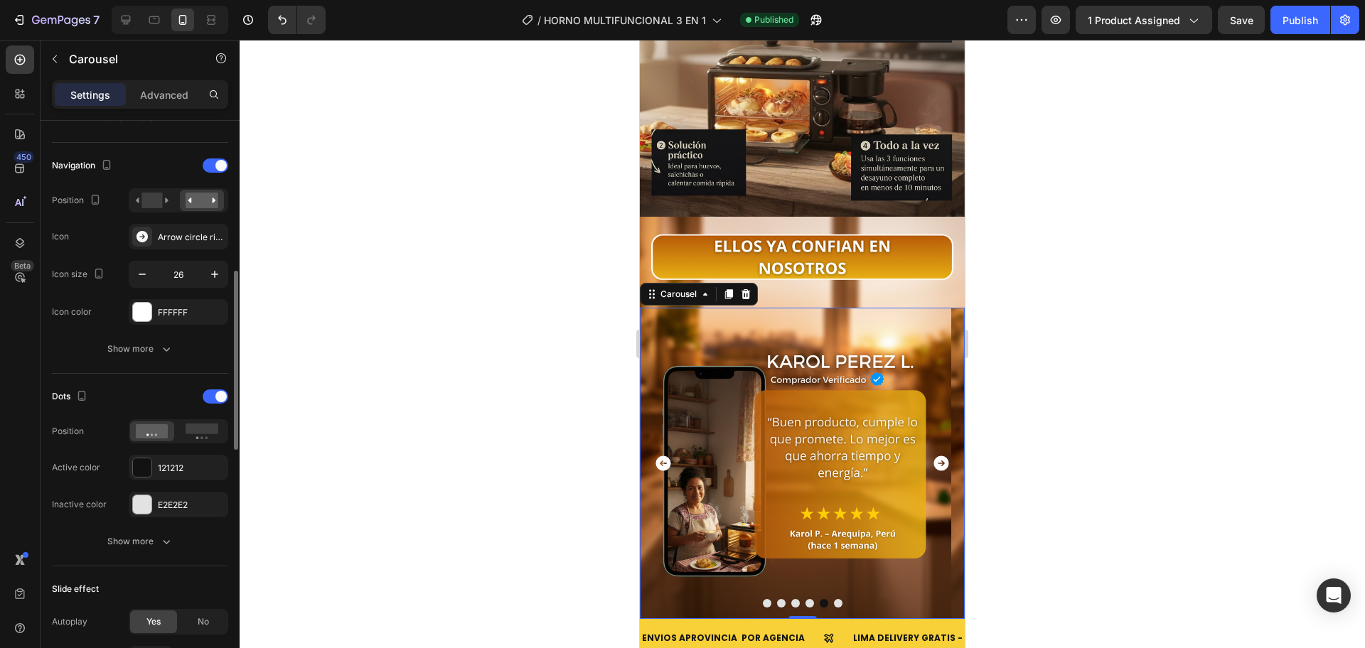
scroll to position [593, 0]
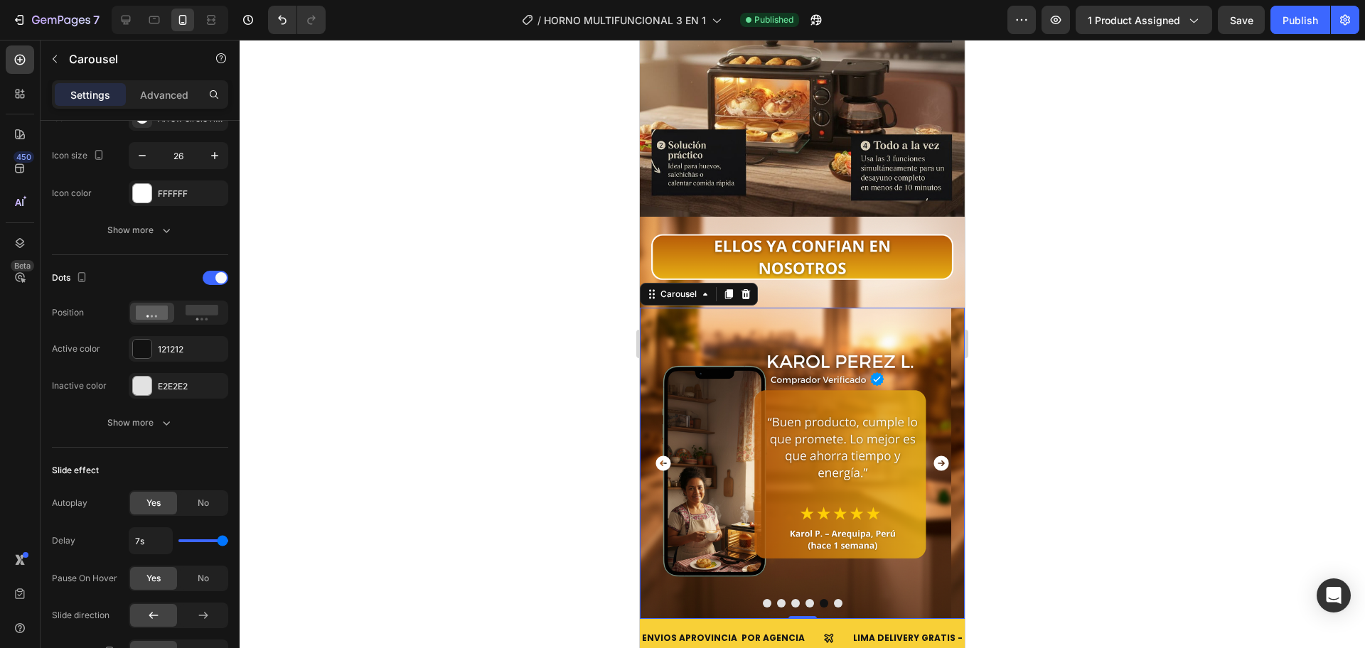
click at [493, 357] on div at bounding box center [802, 344] width 1125 height 608
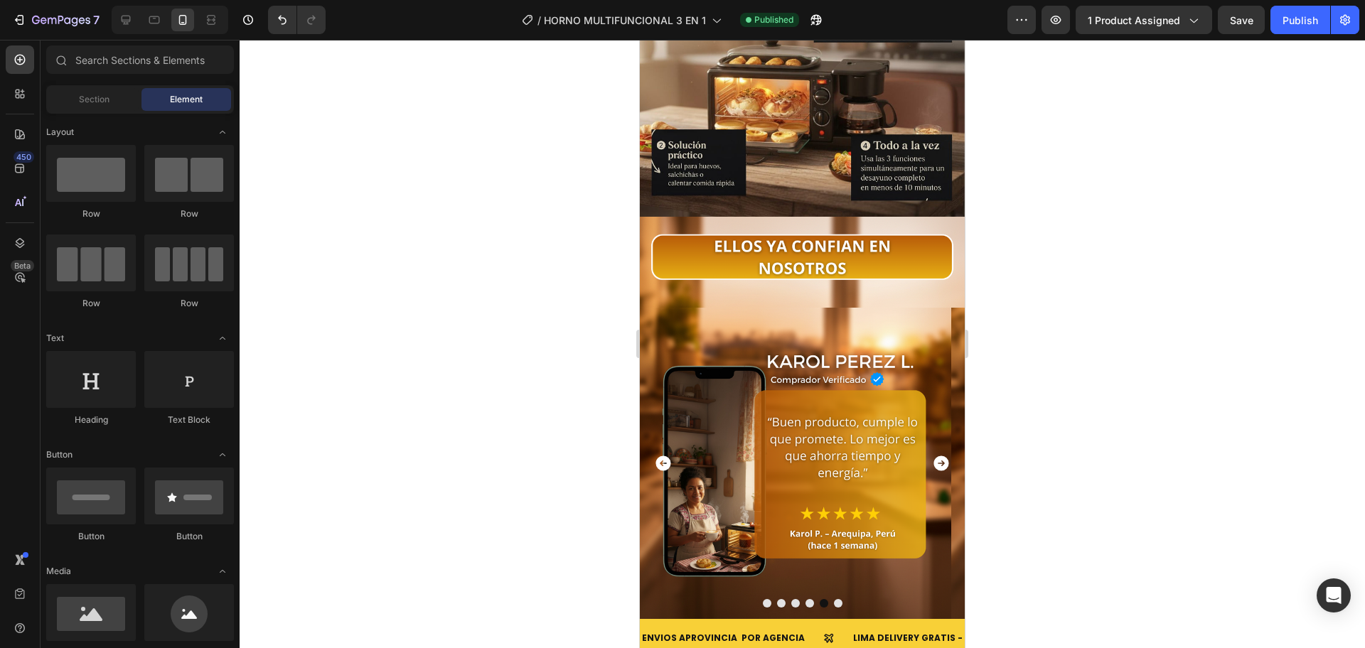
click at [0, 151] on div "450 Beta" at bounding box center [20, 344] width 41 height 608
